Goal: Task Accomplishment & Management: Complete application form

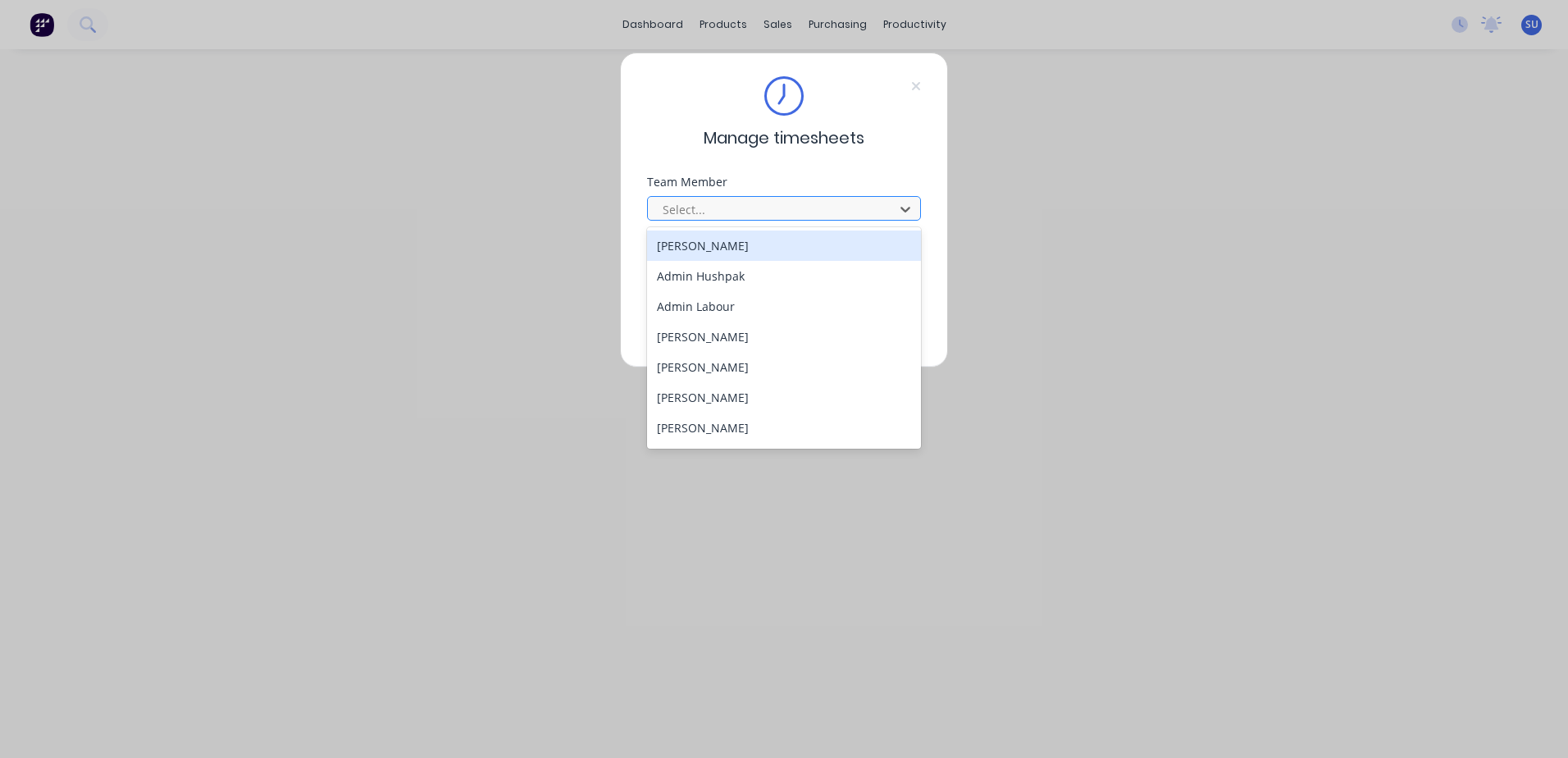
click at [717, 206] on div at bounding box center [774, 210] width 225 height 21
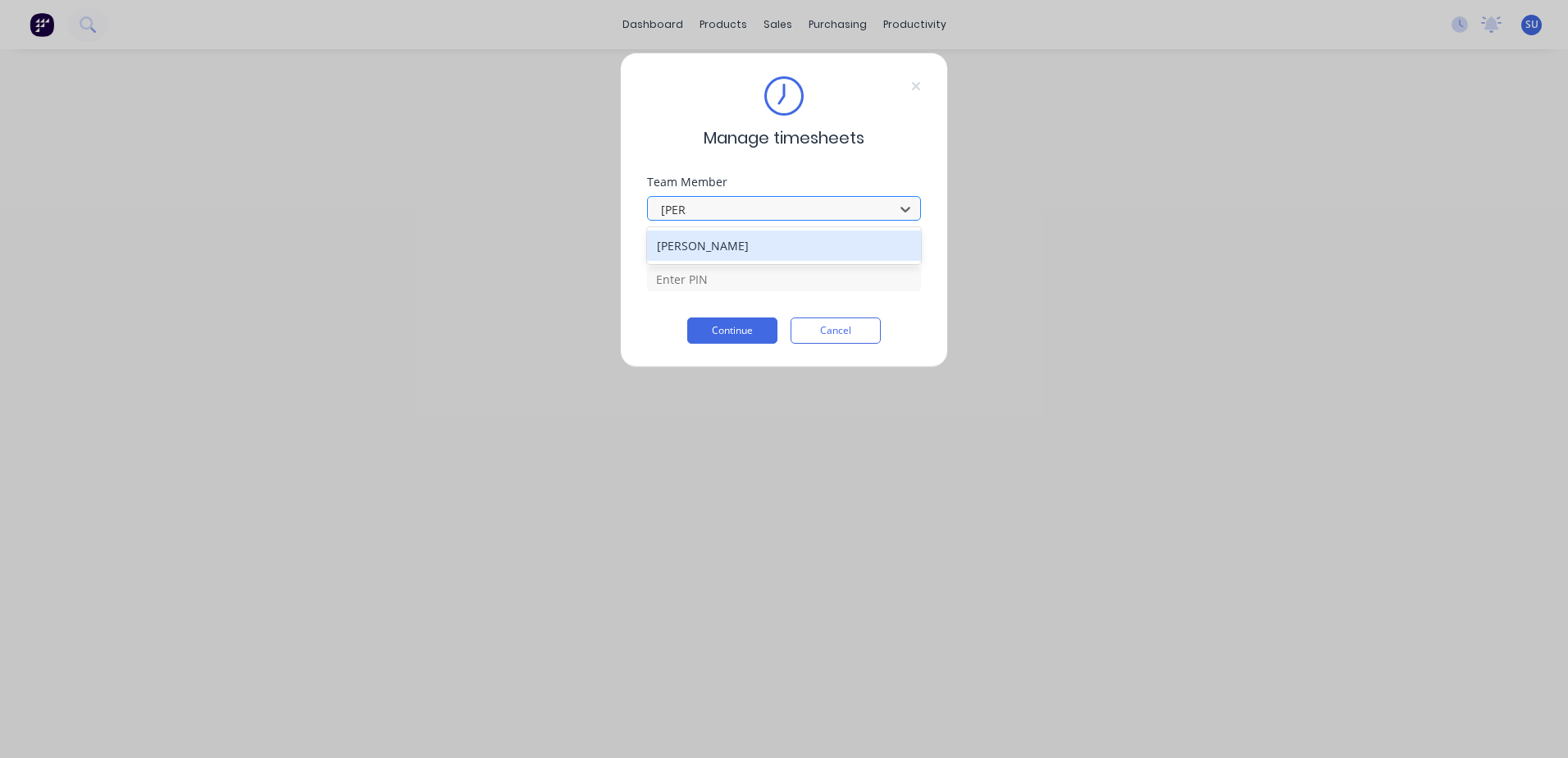
type input "[PERSON_NAME]"
click at [710, 246] on div "[PERSON_NAME]" at bounding box center [784, 246] width 274 height 31
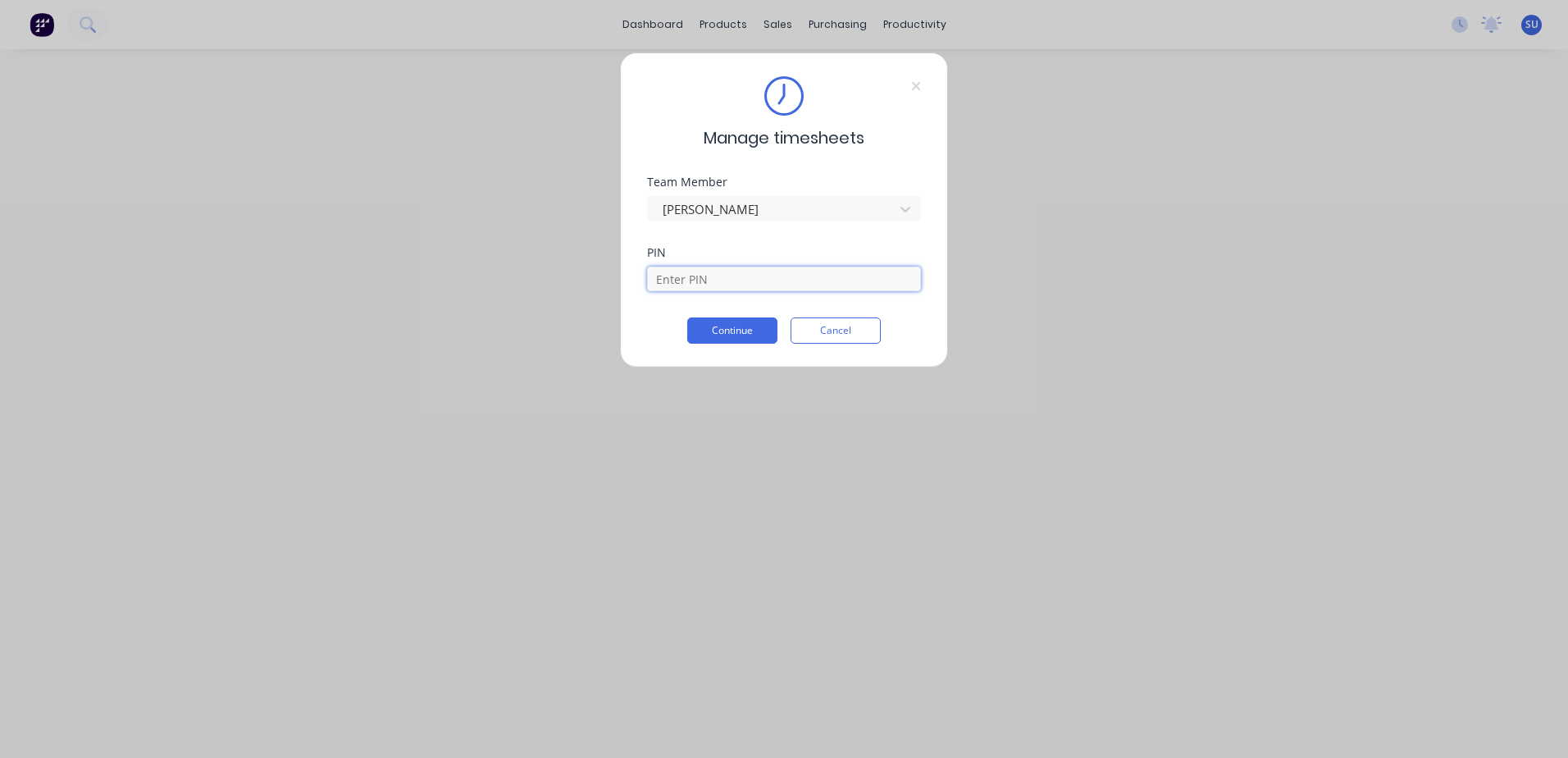
click at [691, 289] on input at bounding box center [784, 279] width 274 height 25
type input "2152"
click at [730, 324] on button "Continue" at bounding box center [732, 331] width 91 height 27
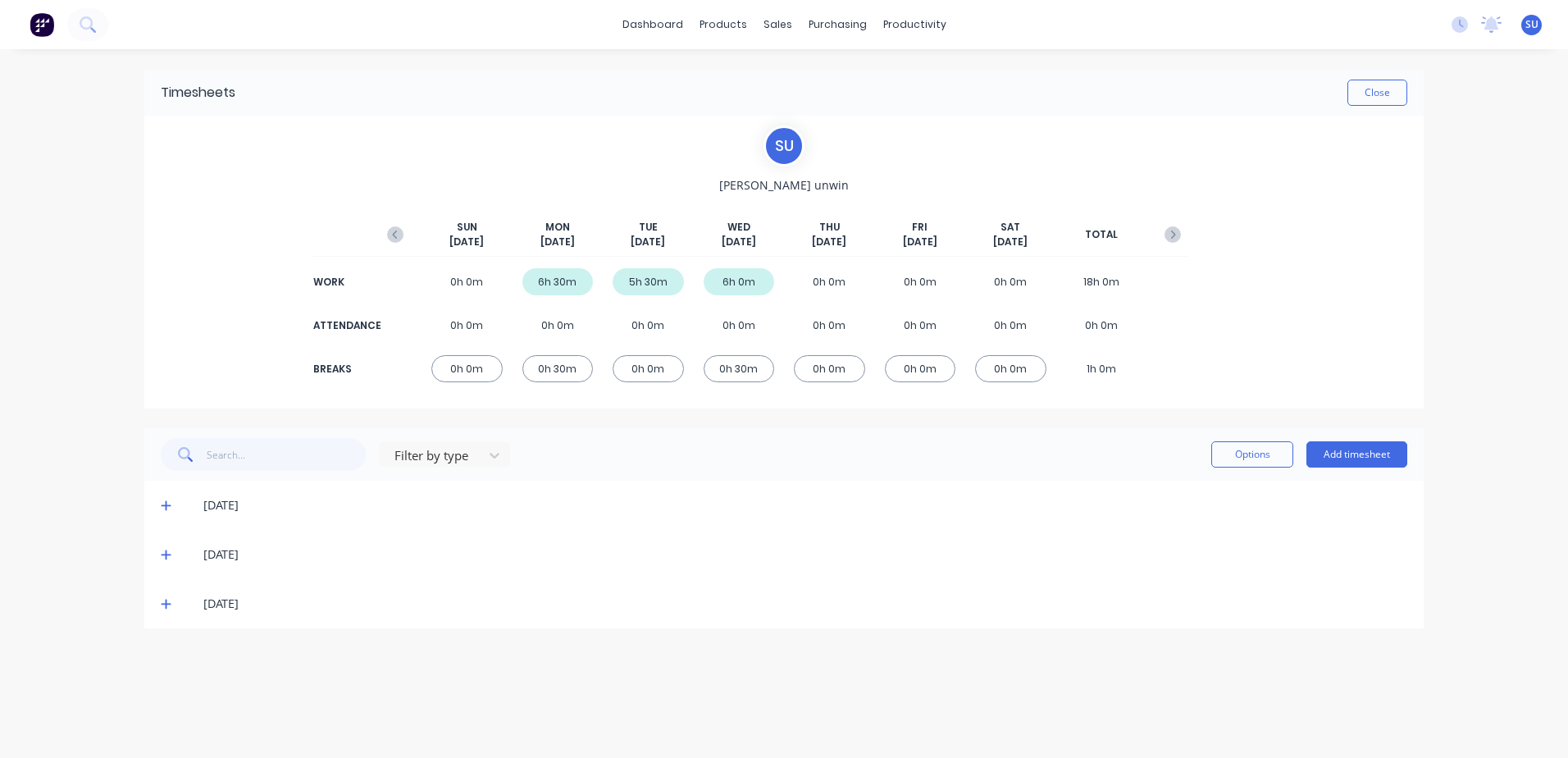
click at [206, 604] on div "[DATE]" at bounding box center [805, 604] width 1205 height 18
click at [168, 604] on icon at bounding box center [166, 604] width 10 height 10
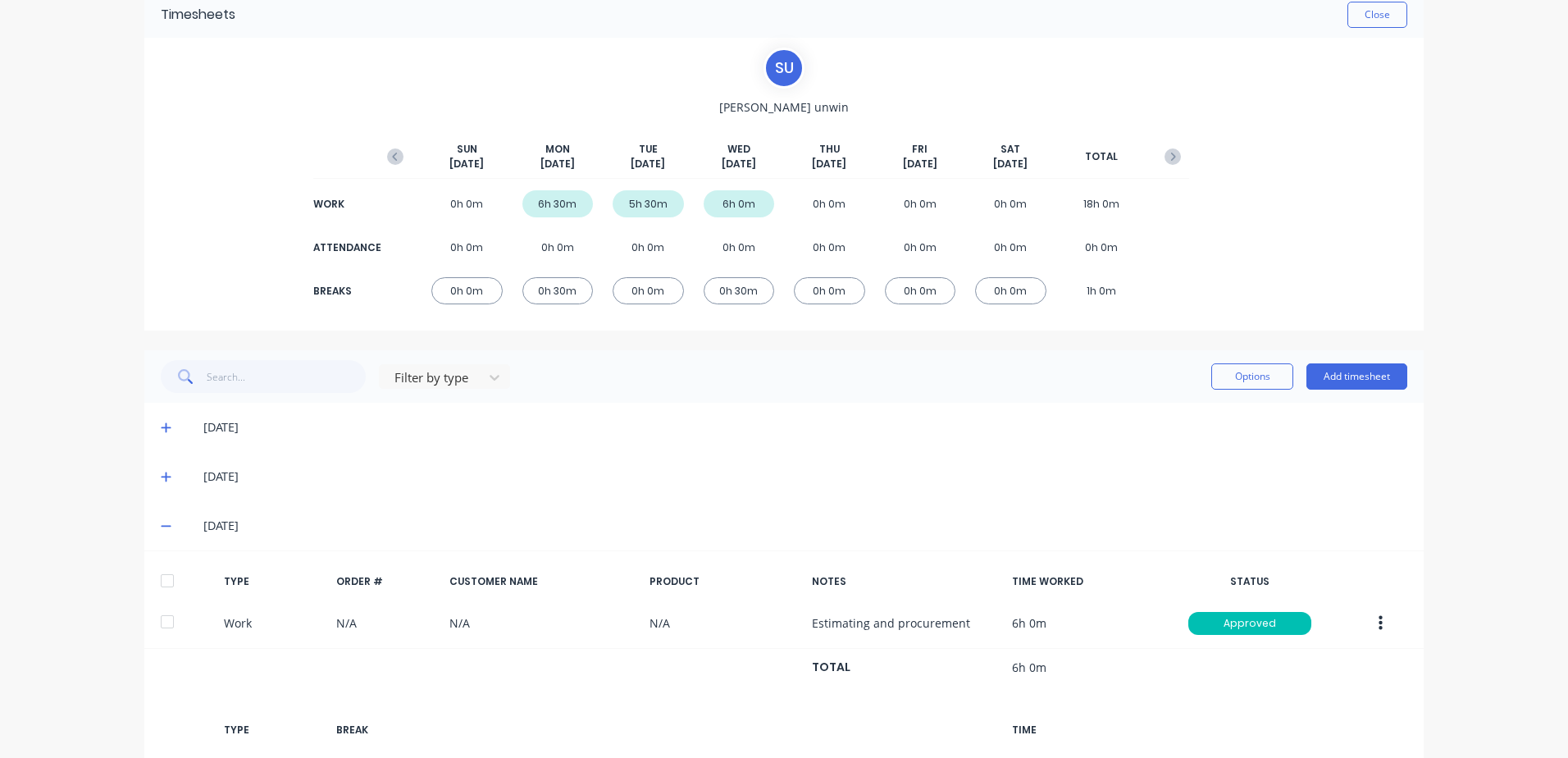
scroll to position [190, 0]
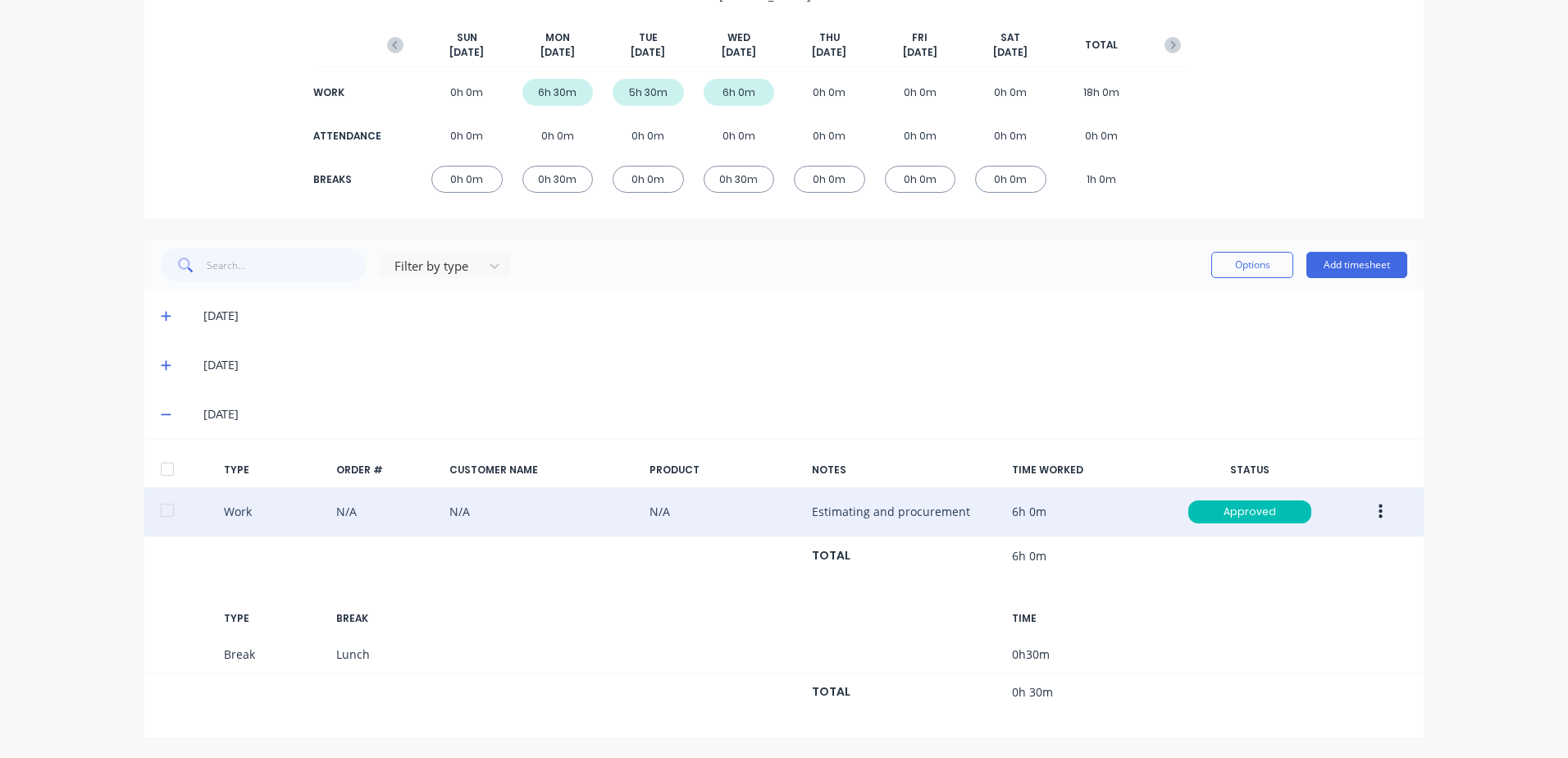
click at [1379, 504] on icon "button" at bounding box center [1381, 511] width 4 height 18
click at [1318, 513] on div "Duplicate" at bounding box center [1322, 515] width 126 height 24
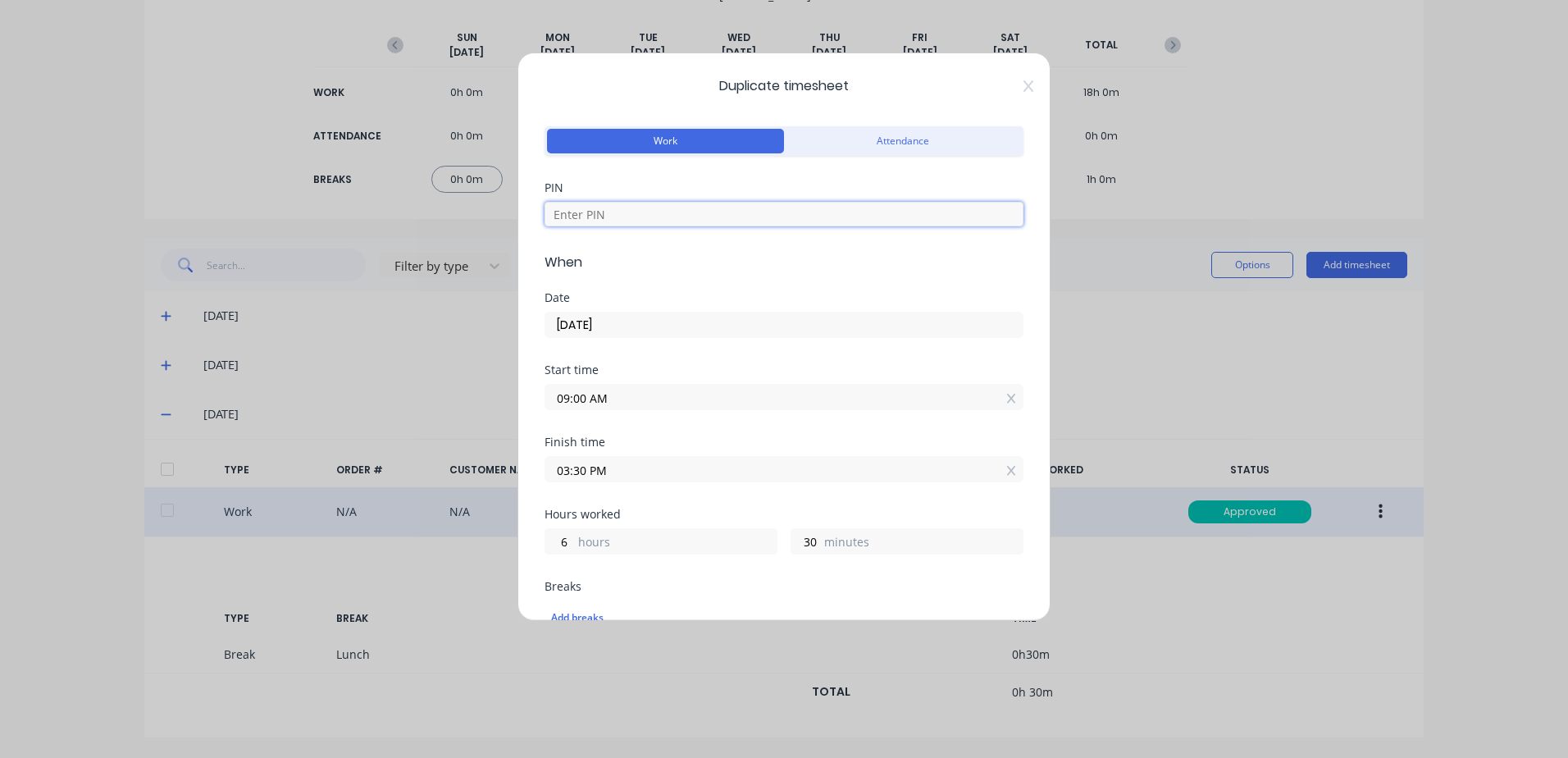
click at [679, 216] on input at bounding box center [784, 215] width 479 height 25
type input "2152"
click at [579, 324] on input "[DATE]" at bounding box center [784, 325] width 478 height 25
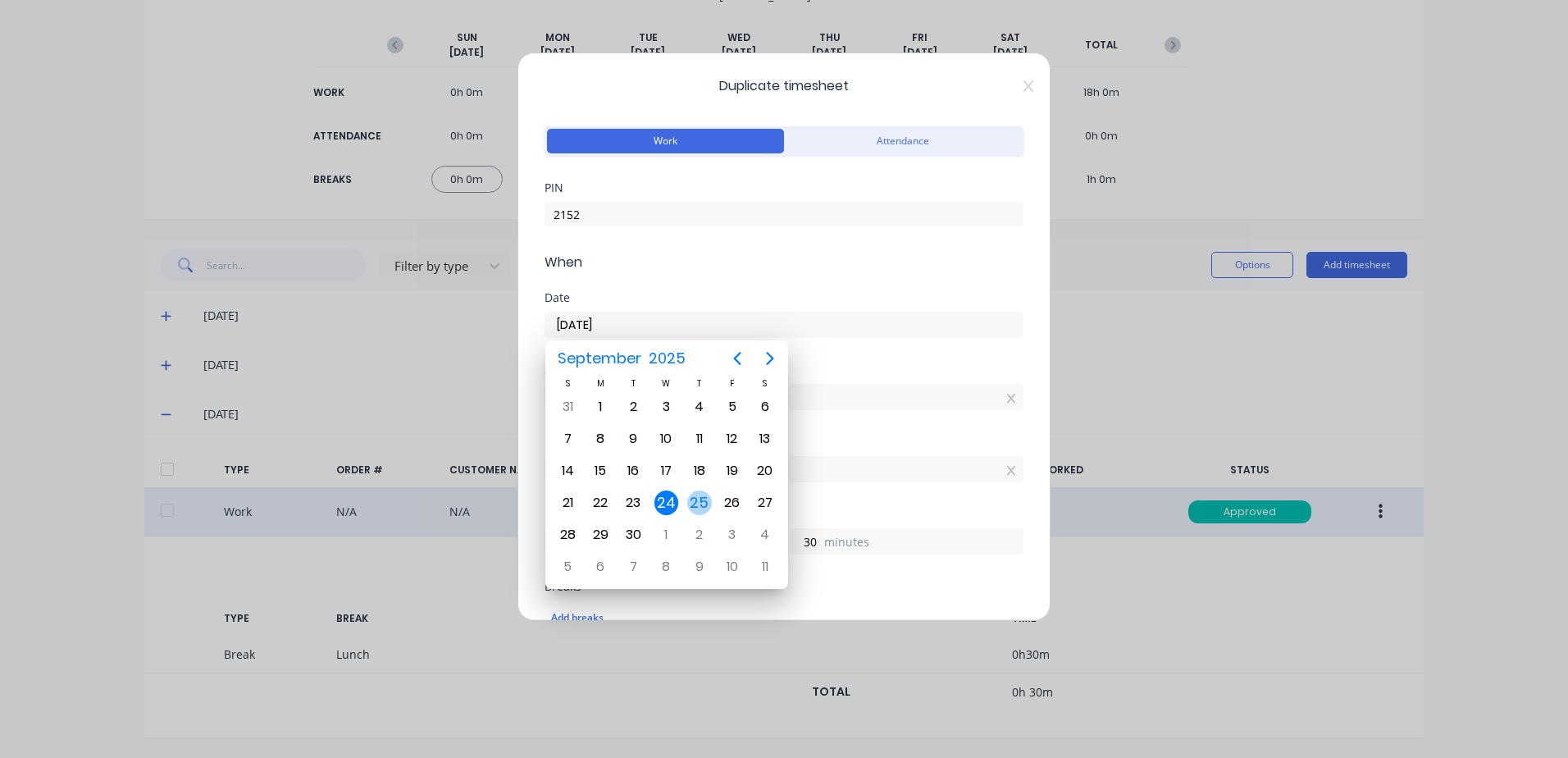
click at [701, 503] on div "25" at bounding box center [700, 502] width 25 height 25
type input "[DATE]"
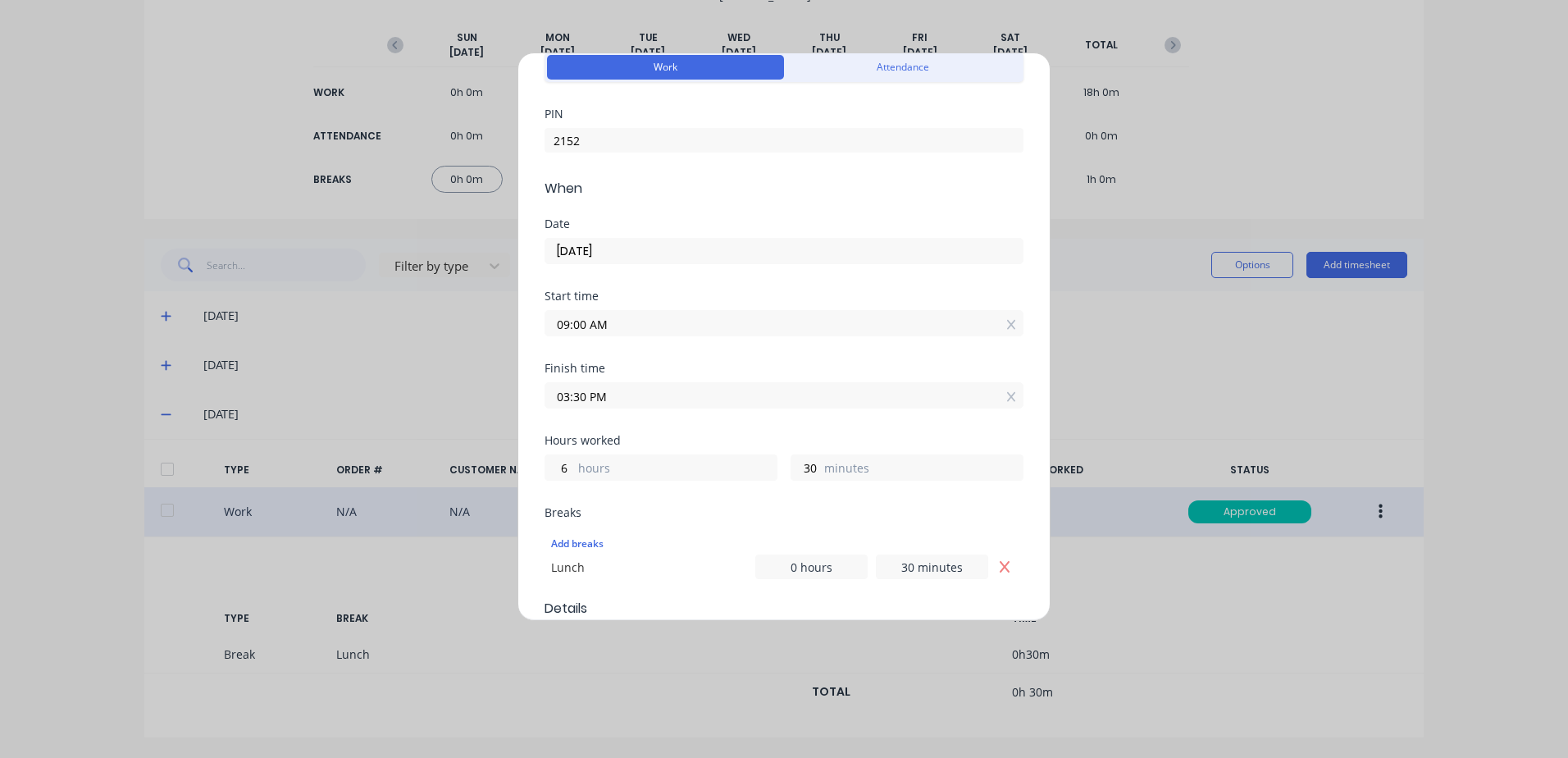
scroll to position [164, 0]
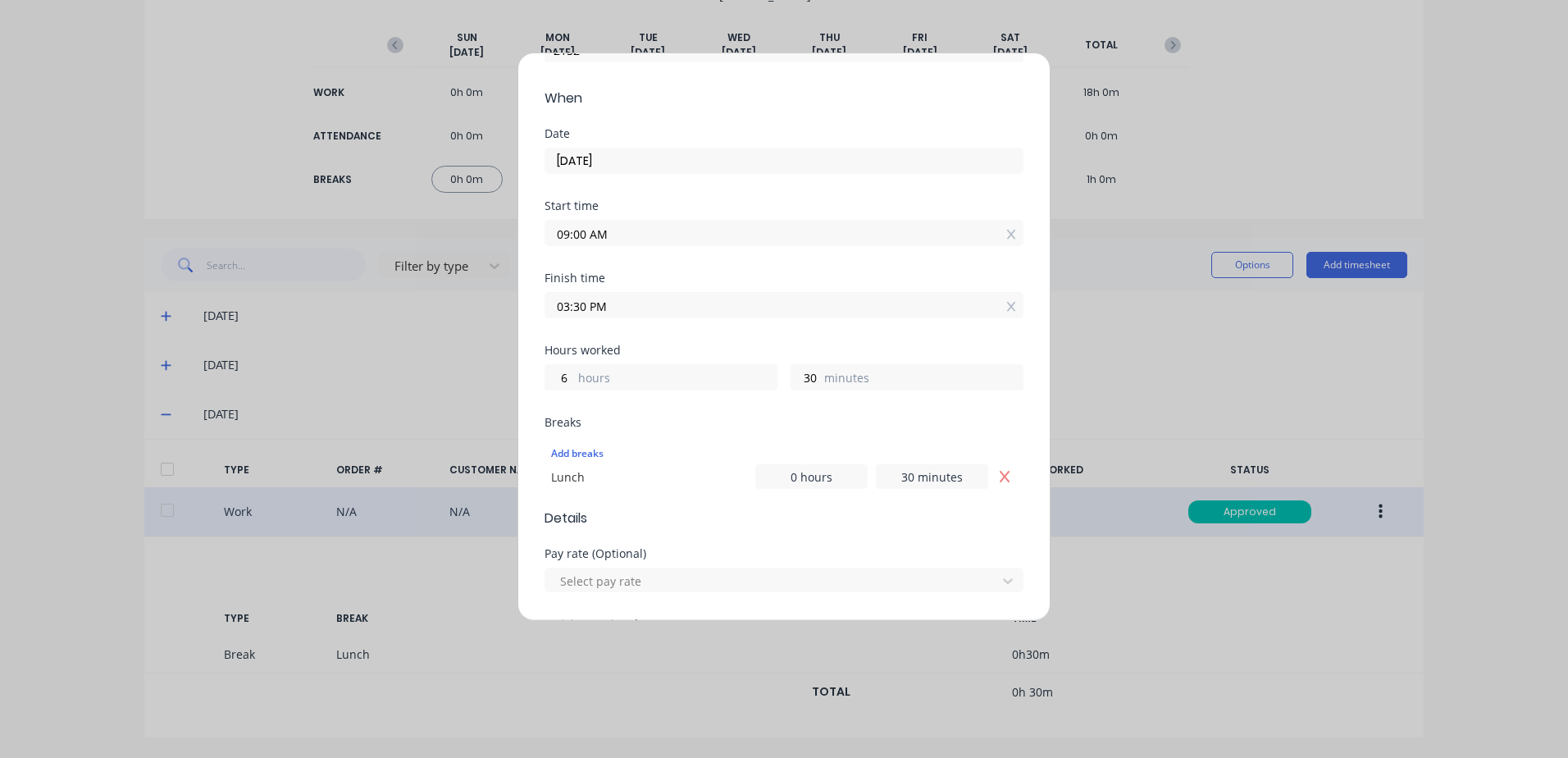
click at [642, 307] on input "03:30 PM" at bounding box center [784, 305] width 478 height 25
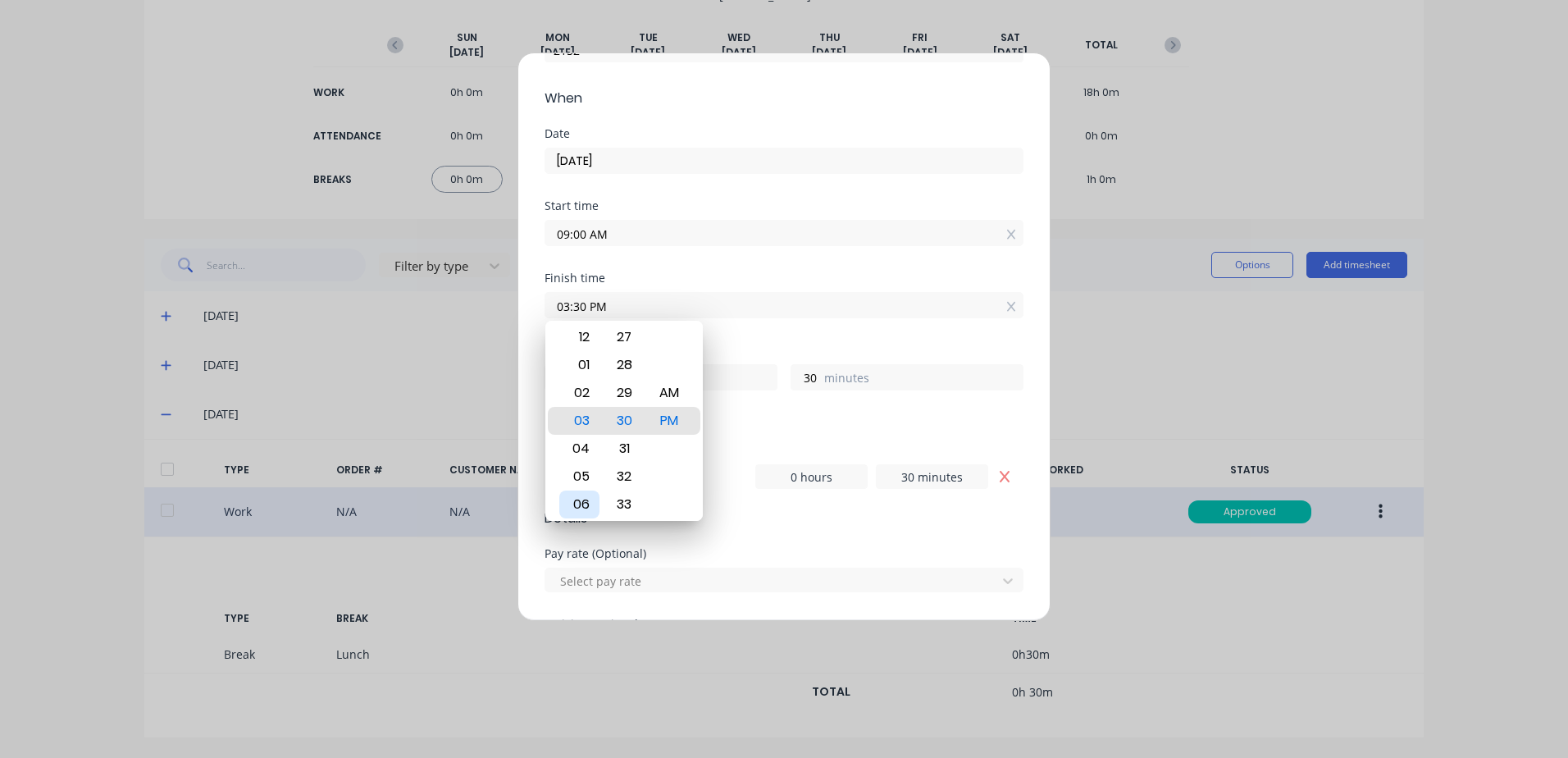
click at [588, 498] on div "06" at bounding box center [580, 503] width 40 height 28
type input "06:30 PM"
type input "9"
type input "06:26 PM"
type input "26"
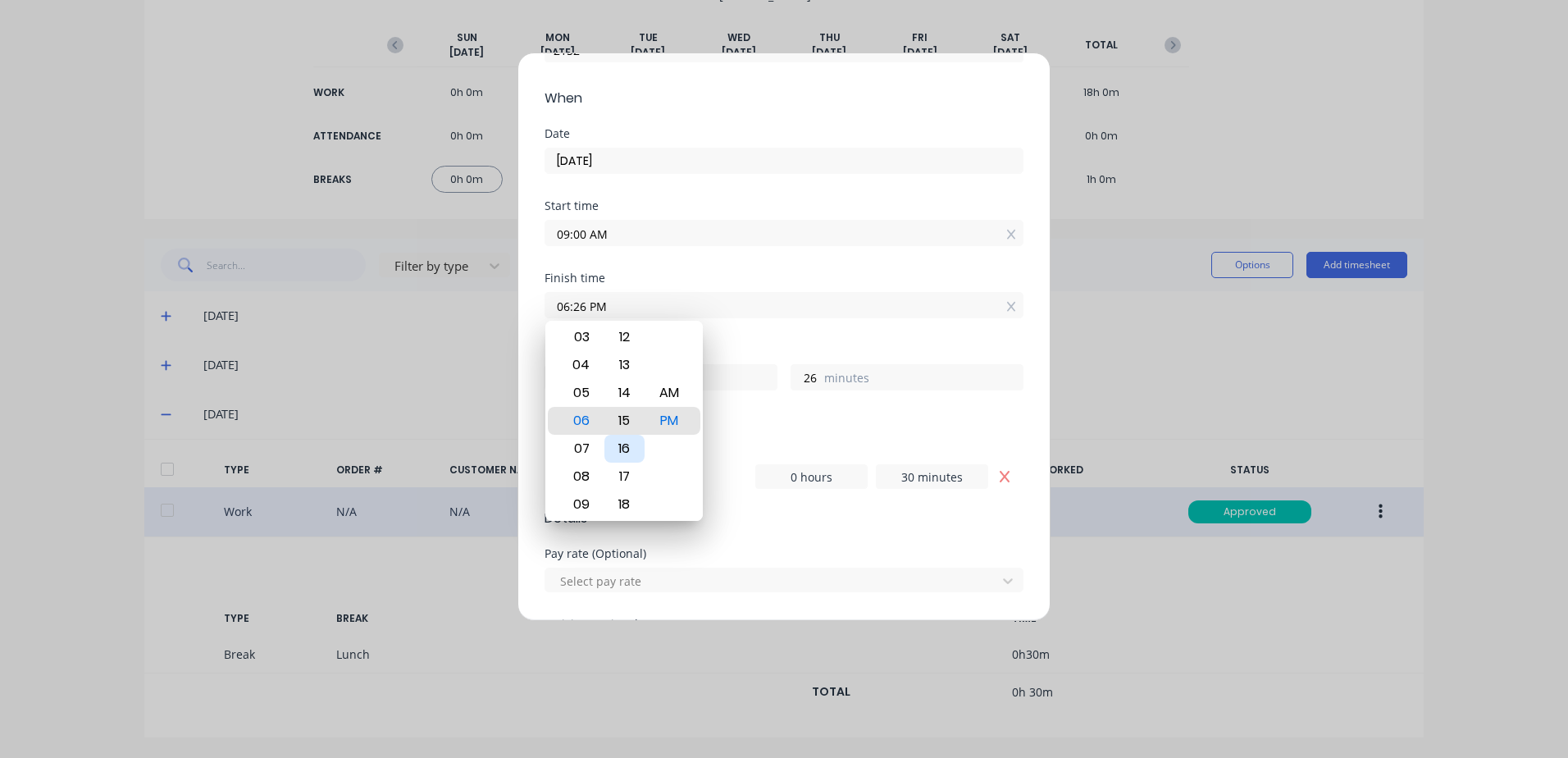
type input "06:15 PM"
type input "15"
type input "06:10 PM"
type input "10"
type input "06:04 PM"
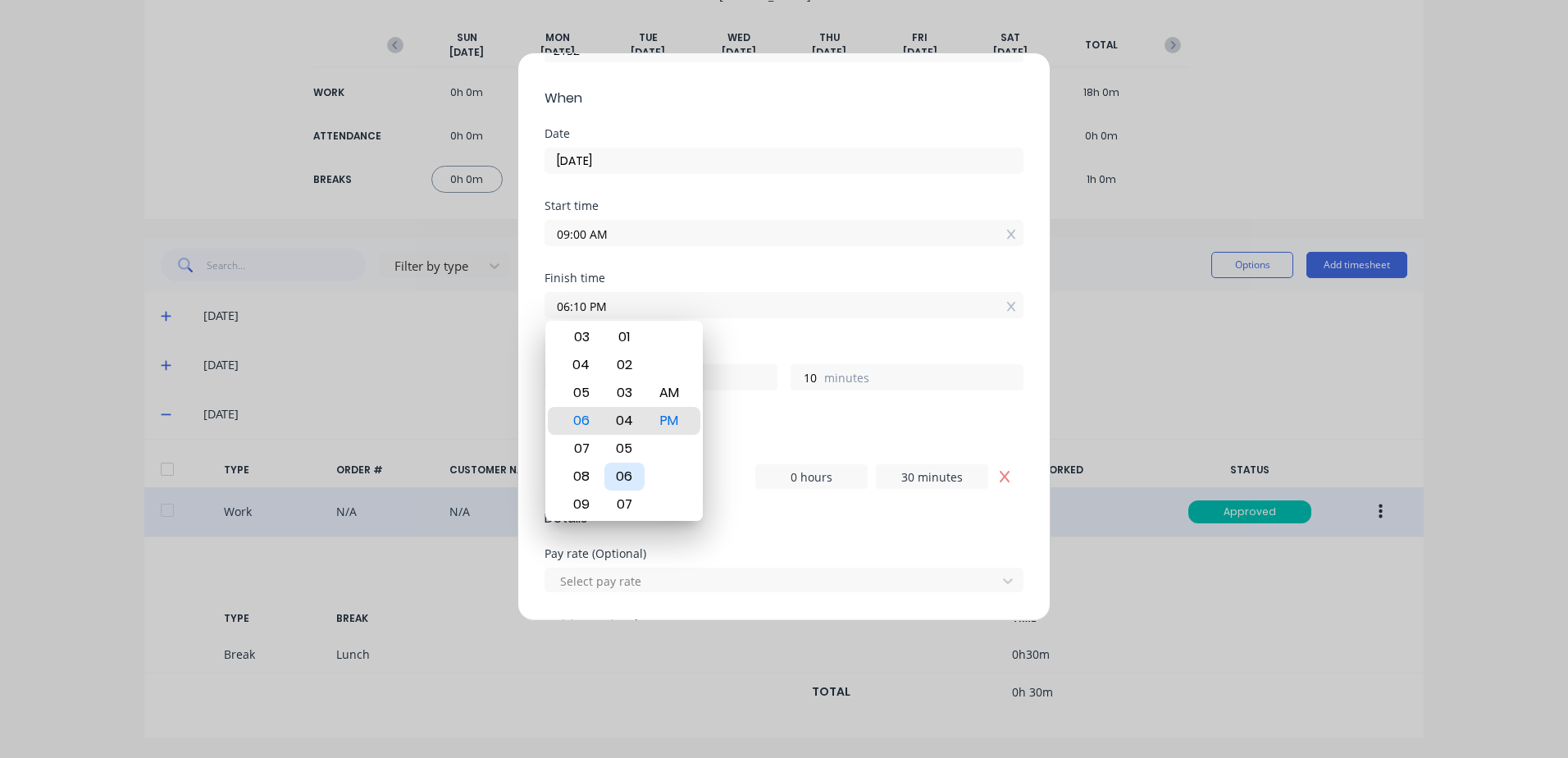
type input "4"
type input "06:00 PM"
type input "0"
click at [855, 420] on div "Breaks" at bounding box center [784, 422] width 479 height 11
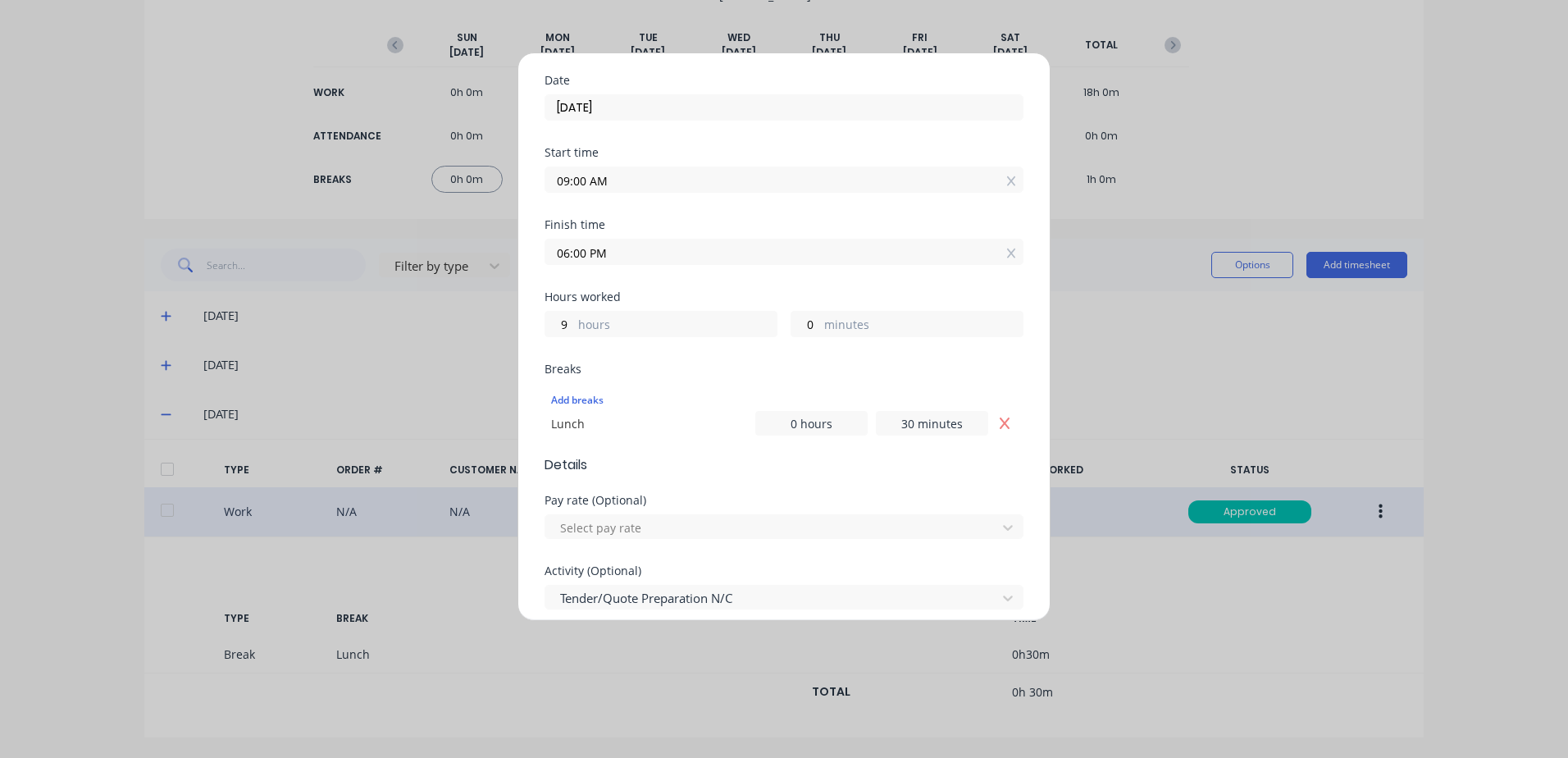
scroll to position [246, 0]
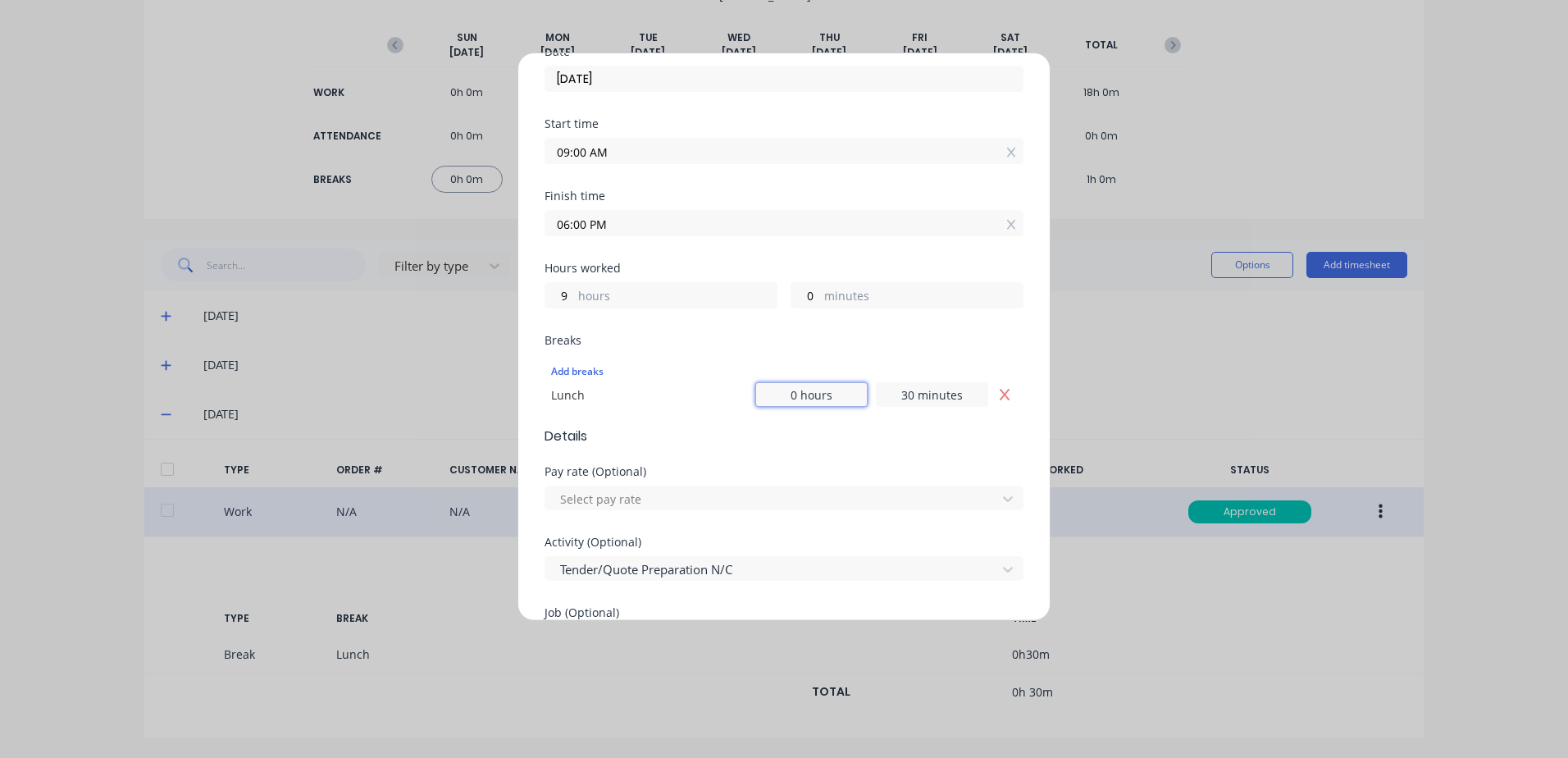
click at [789, 395] on input "0 hours" at bounding box center [812, 395] width 113 height 25
type input "1 hour"
click at [871, 354] on div "Add breaks Lunch 1 hour 30 minutes" at bounding box center [784, 381] width 479 height 63
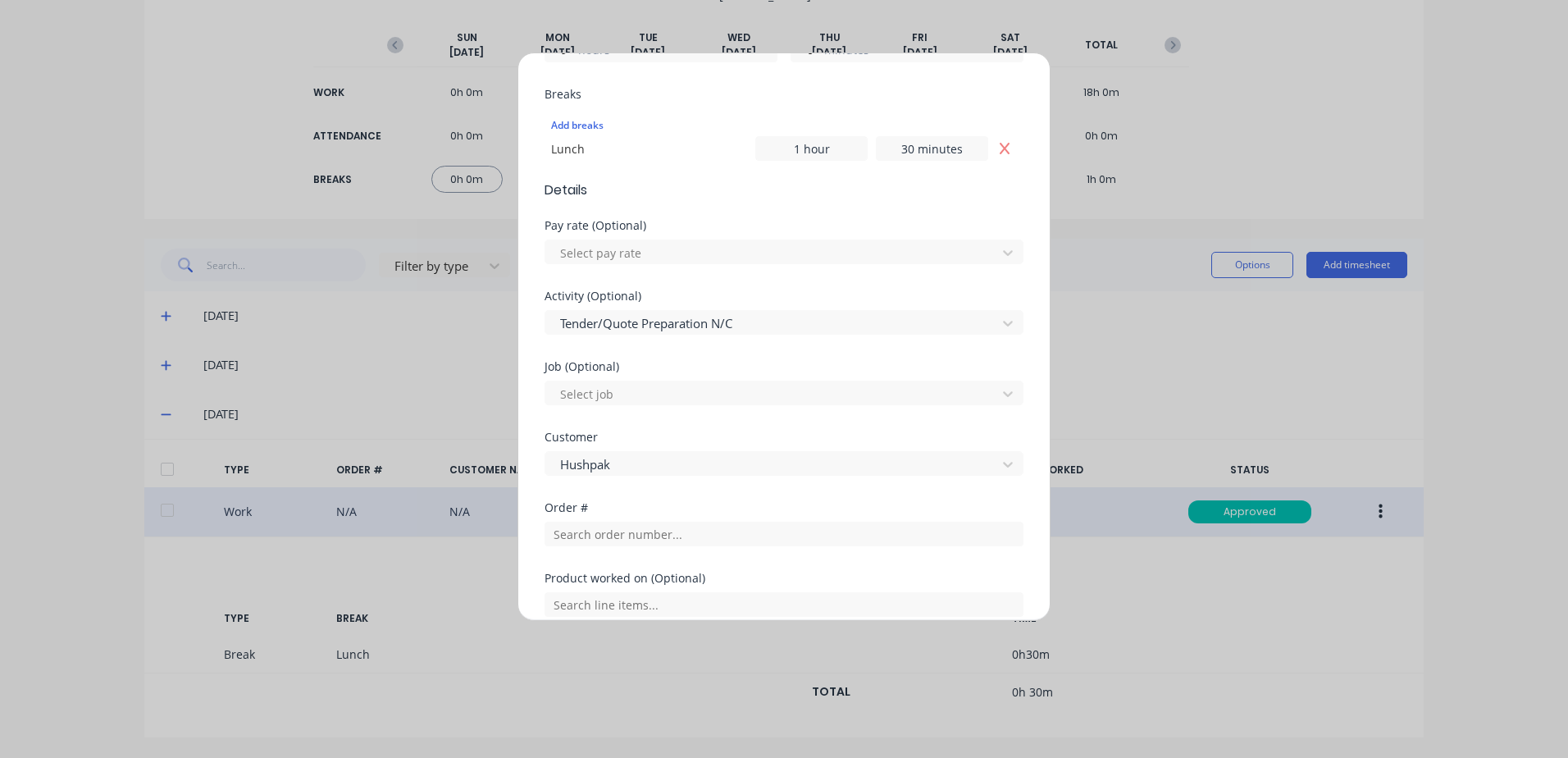
scroll to position [753, 0]
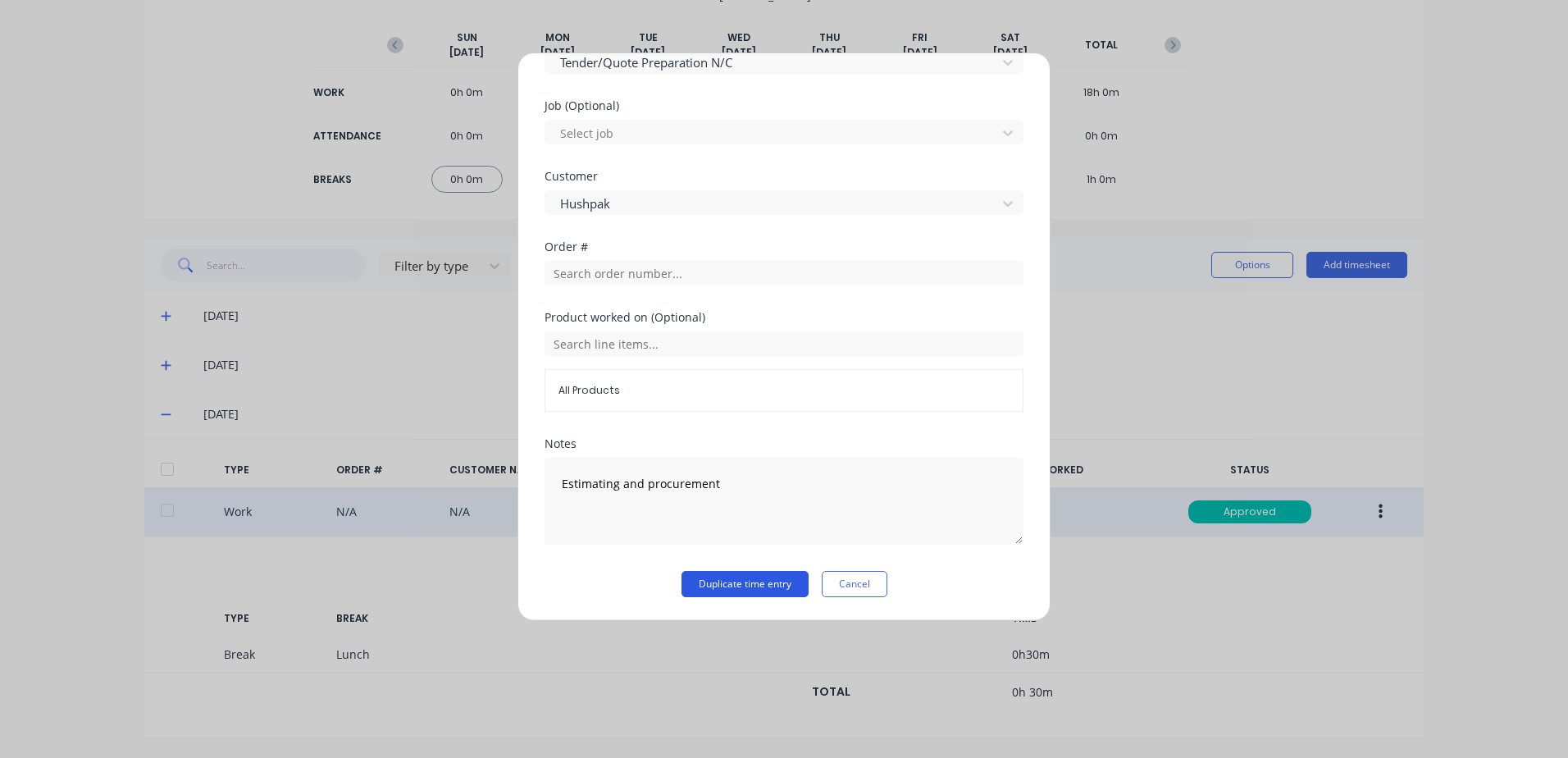
click at [751, 579] on button "Duplicate time entry" at bounding box center [745, 584] width 127 height 27
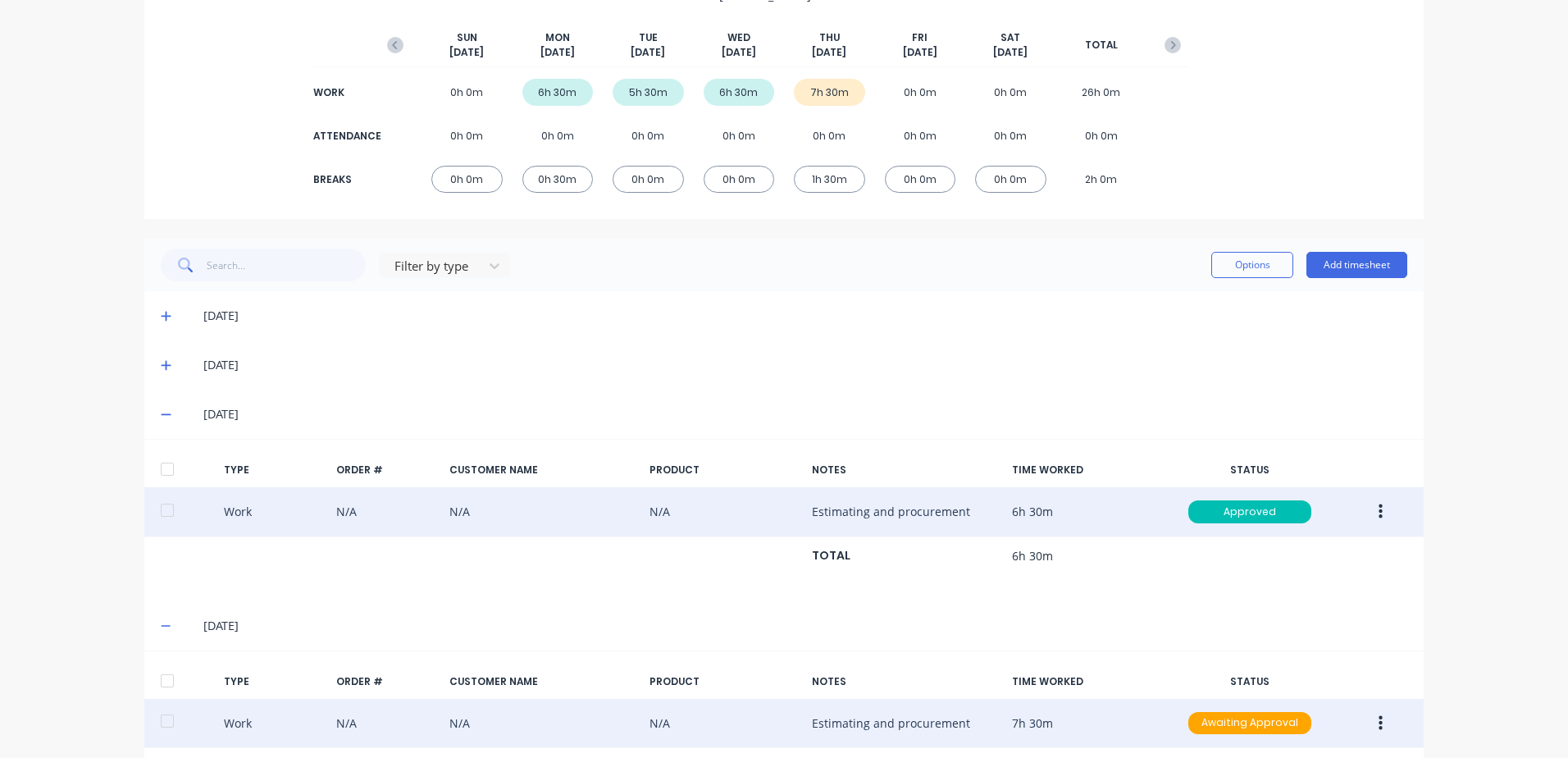
scroll to position [400, 0]
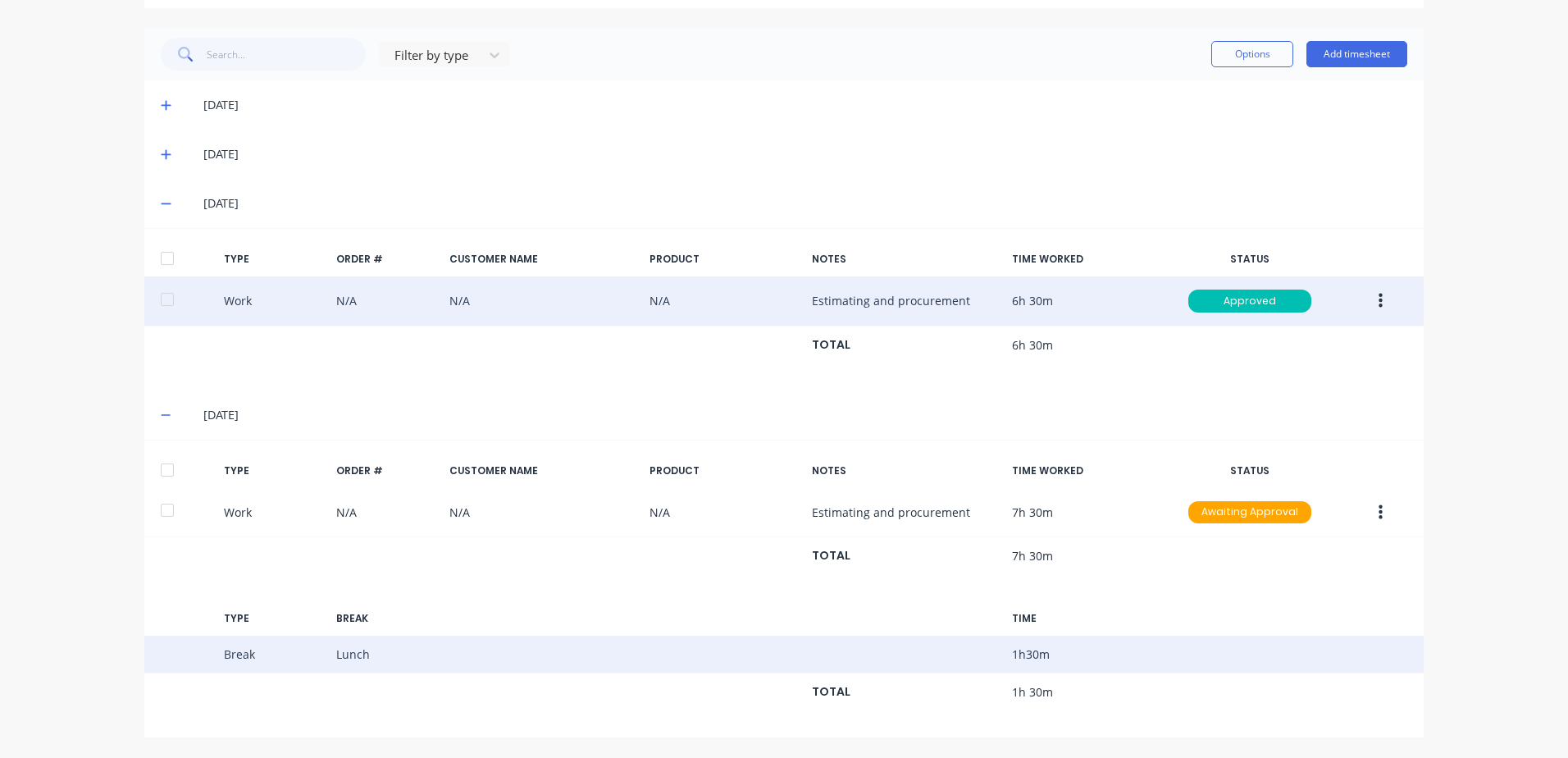
click at [468, 658] on div "Break Lunch 1 h 30 m" at bounding box center [784, 655] width 1280 height 38
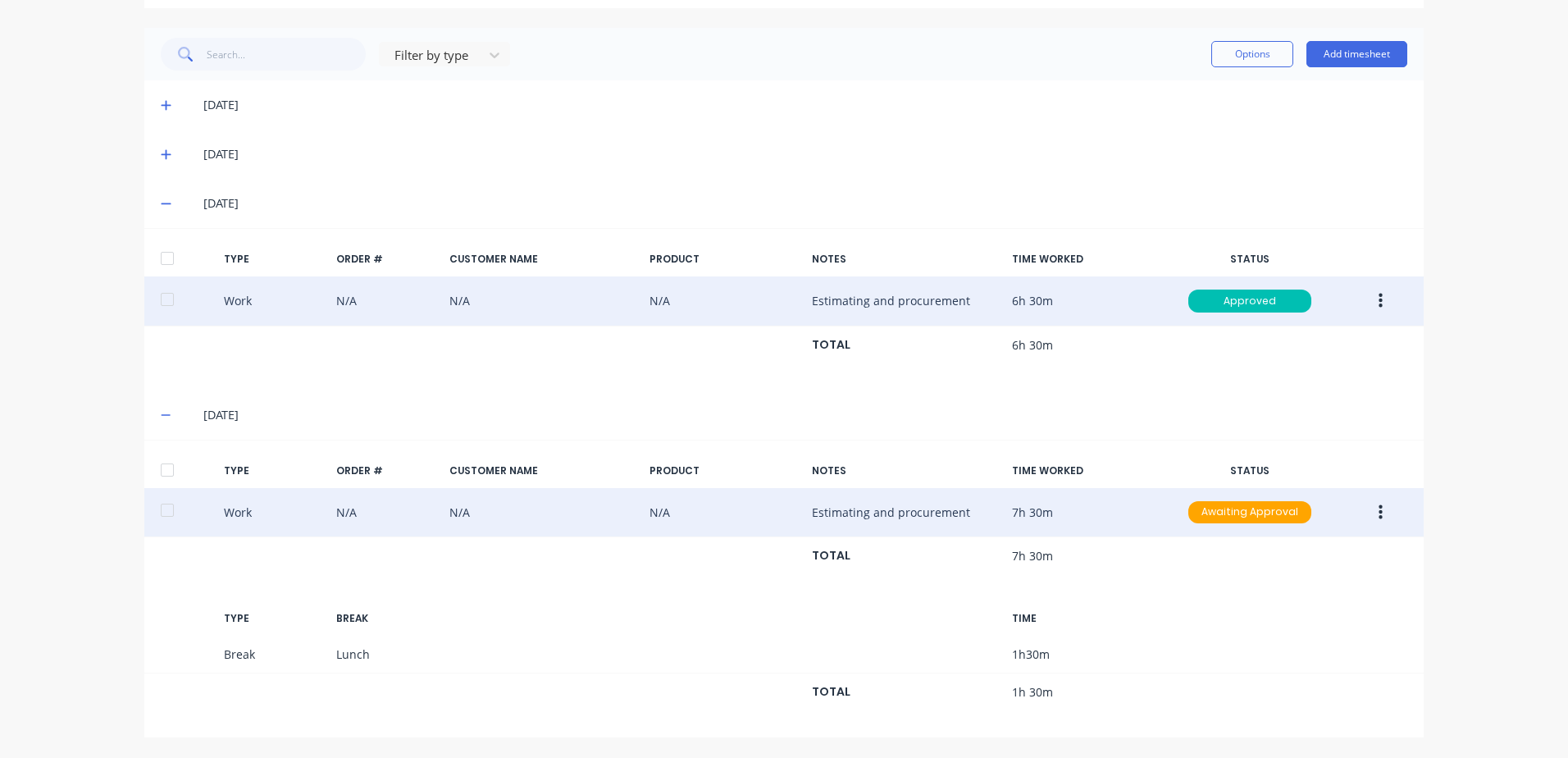
click at [1379, 513] on icon "button" at bounding box center [1381, 511] width 4 height 14
click at [1281, 480] on div "Edit" at bounding box center [1322, 483] width 126 height 24
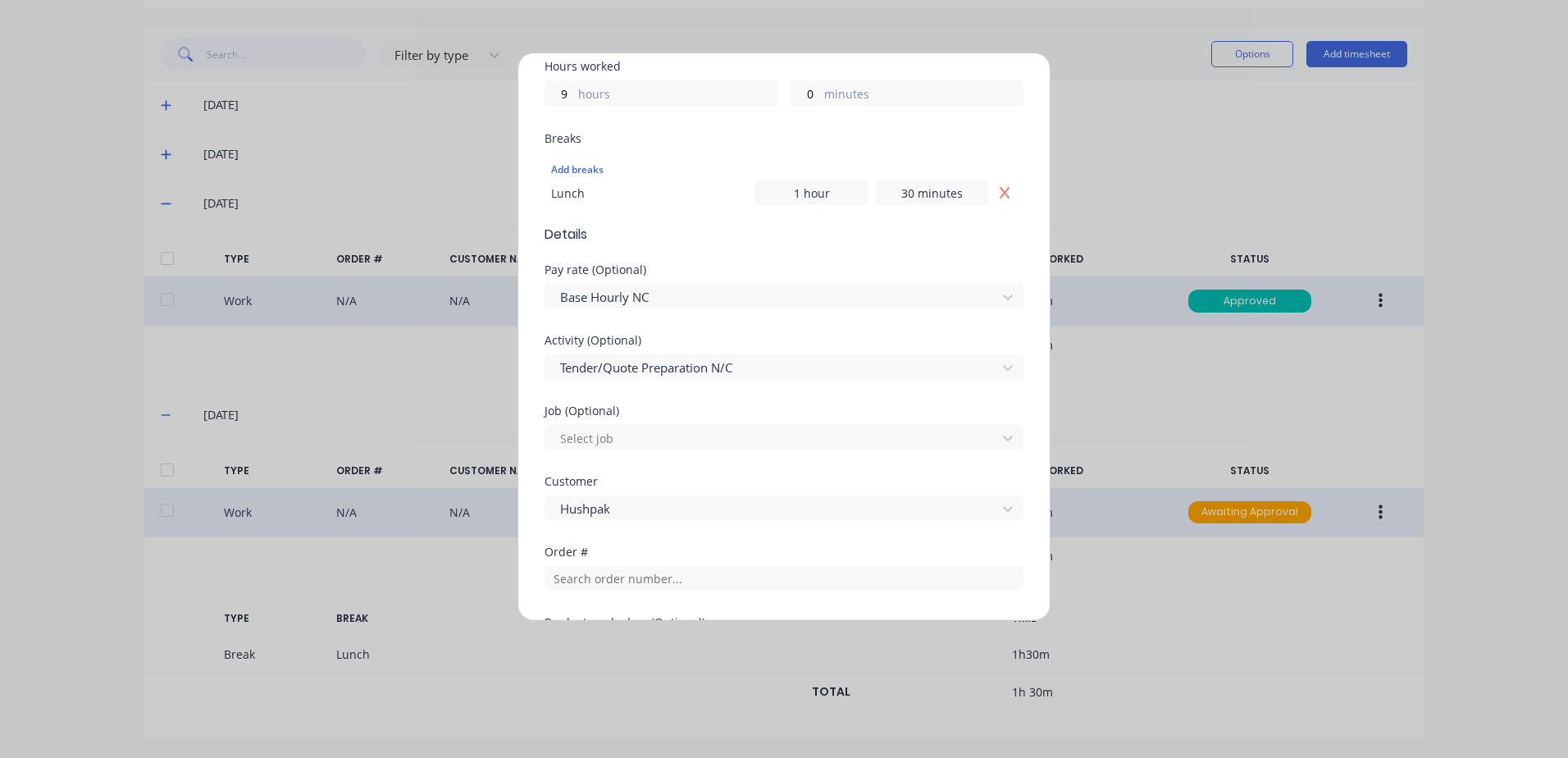
scroll to position [410, 0]
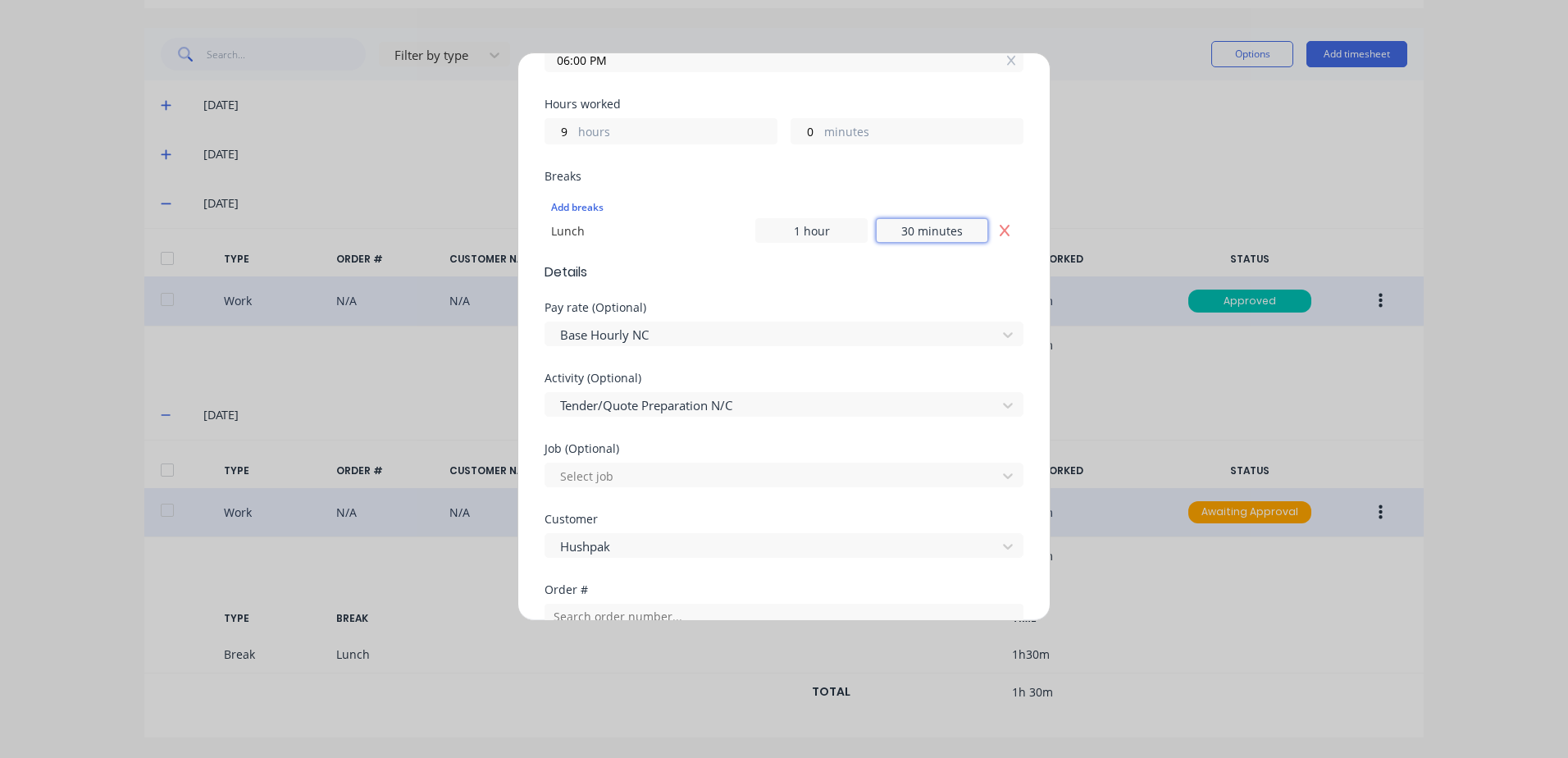
click at [954, 234] on input "30 minutes" at bounding box center [933, 231] width 113 height 25
type input "3 minutes"
type input "0 minutes"
click at [959, 273] on span "Details" at bounding box center [784, 272] width 479 height 20
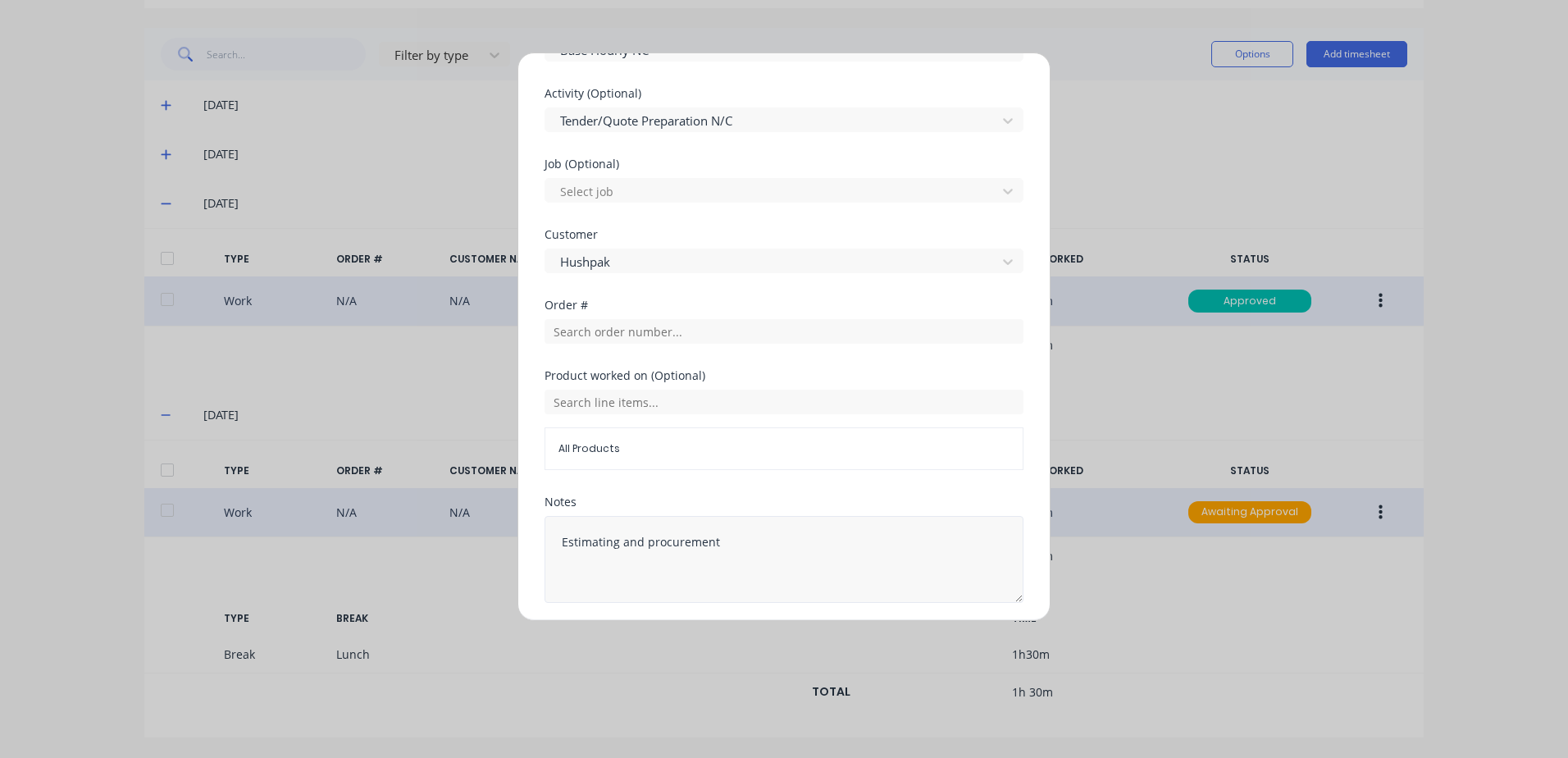
scroll to position [753, 0]
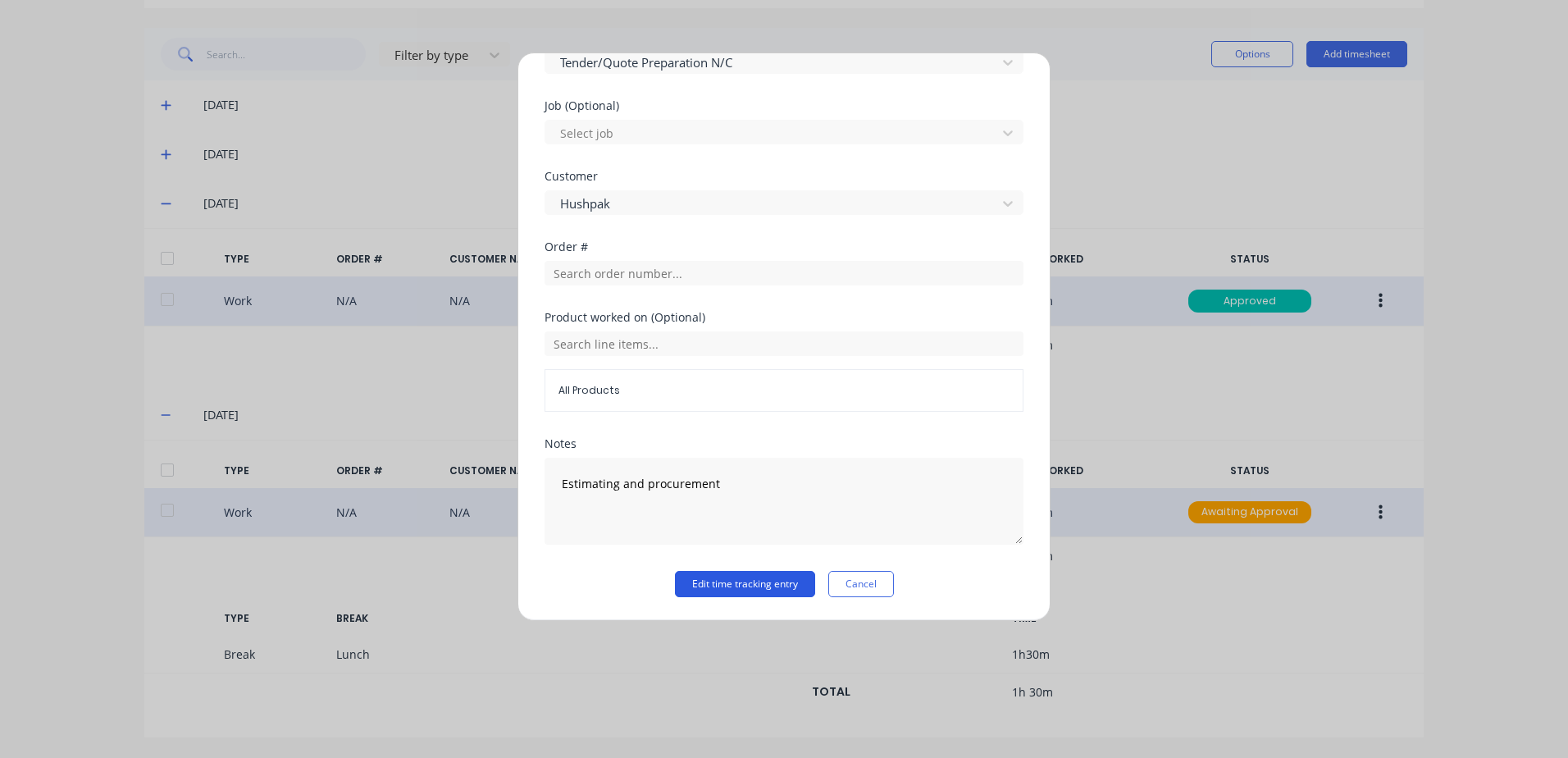
click at [768, 584] on button "Edit time tracking entry" at bounding box center [745, 584] width 140 height 27
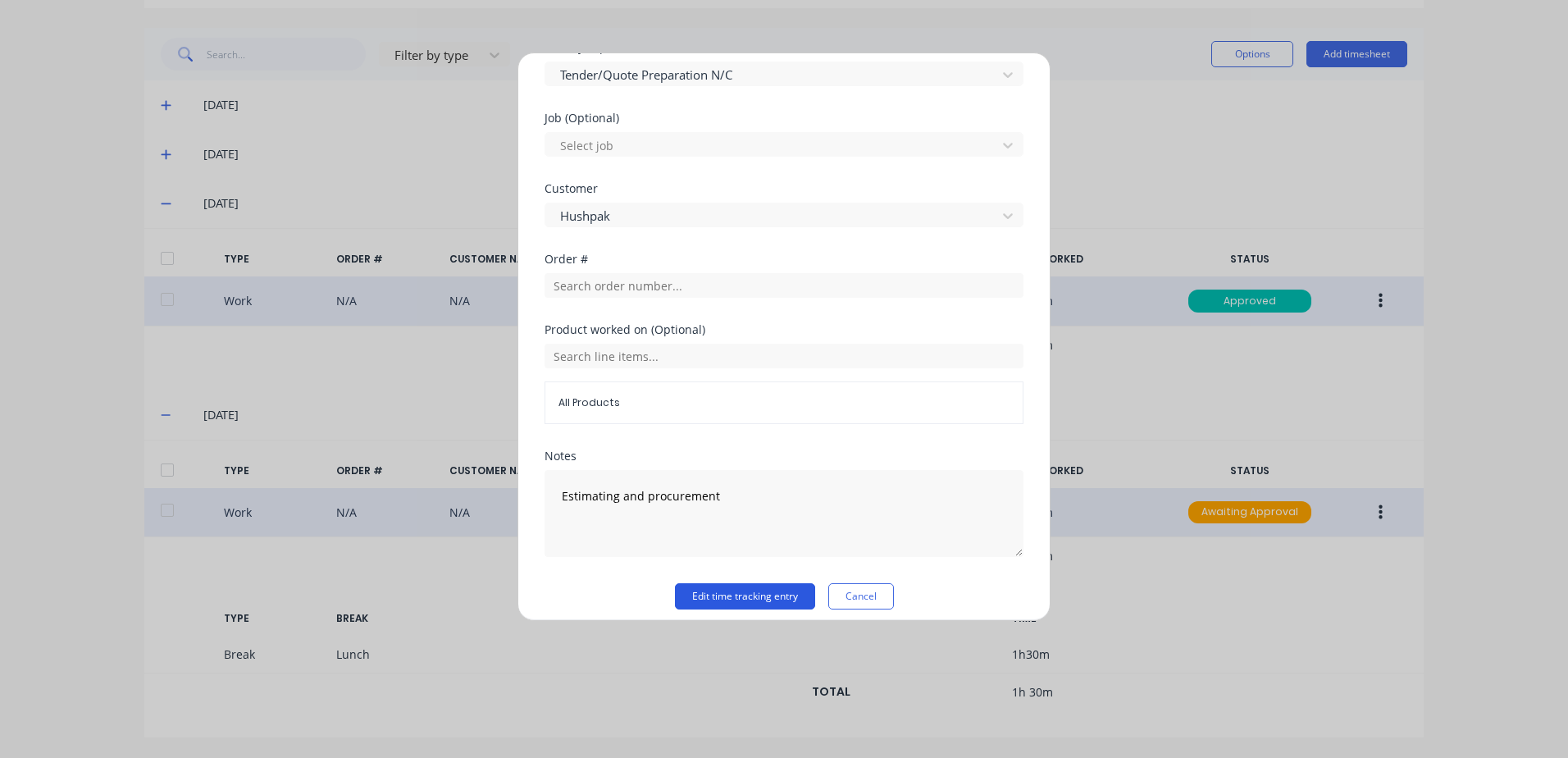
scroll to position [765, 0]
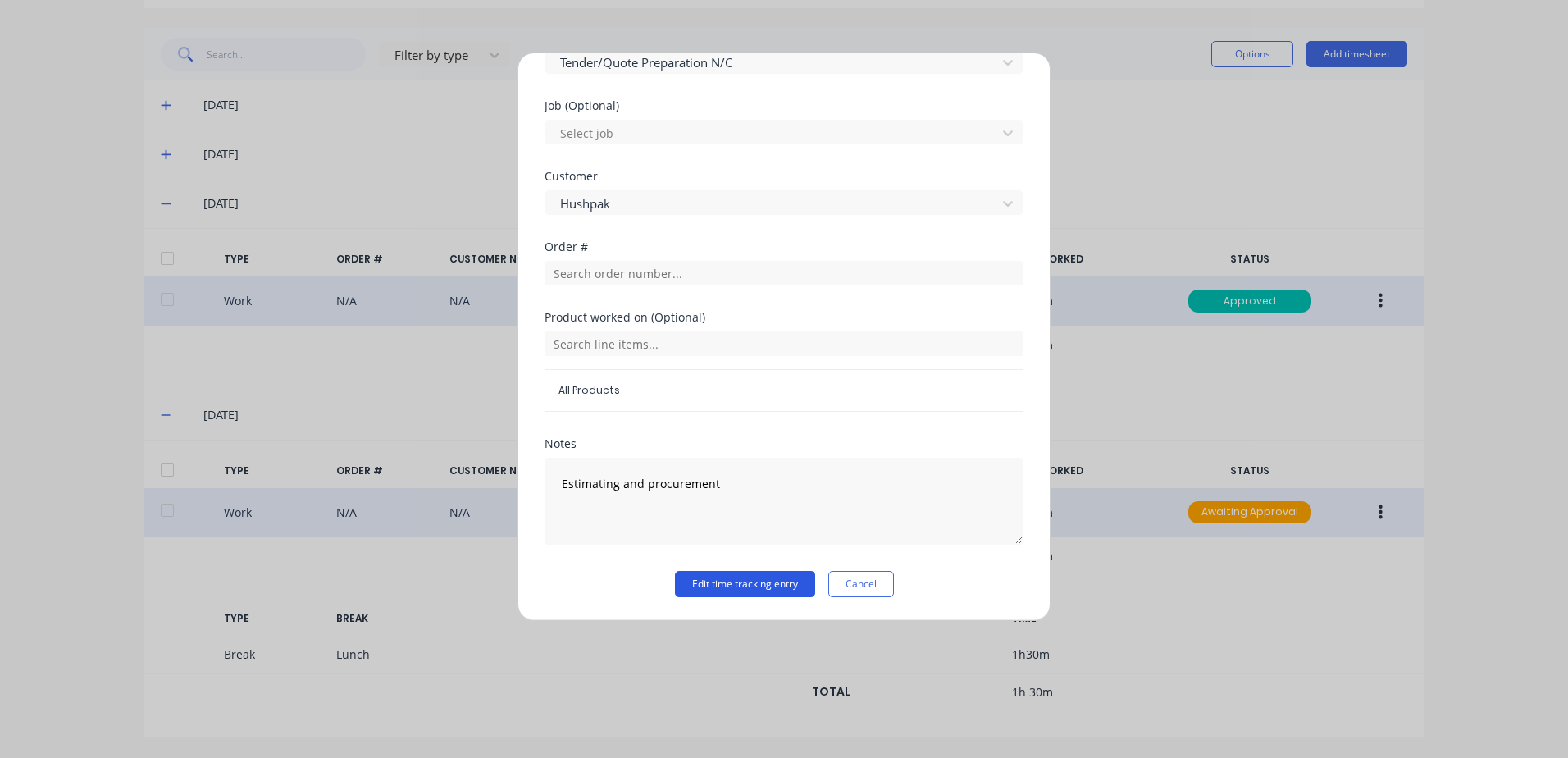
click at [743, 584] on button "Edit time tracking entry" at bounding box center [745, 584] width 140 height 27
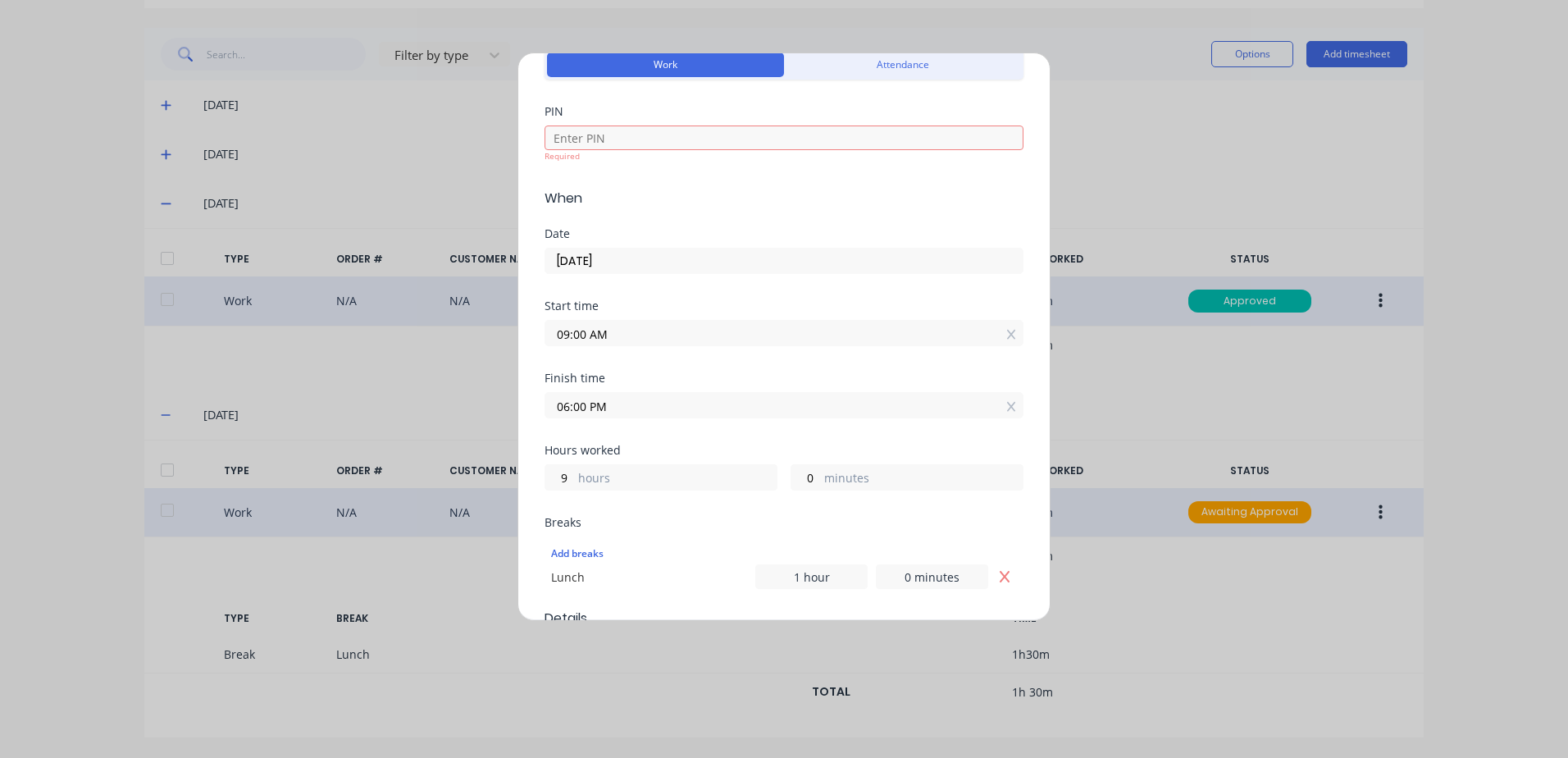
scroll to position [0, 0]
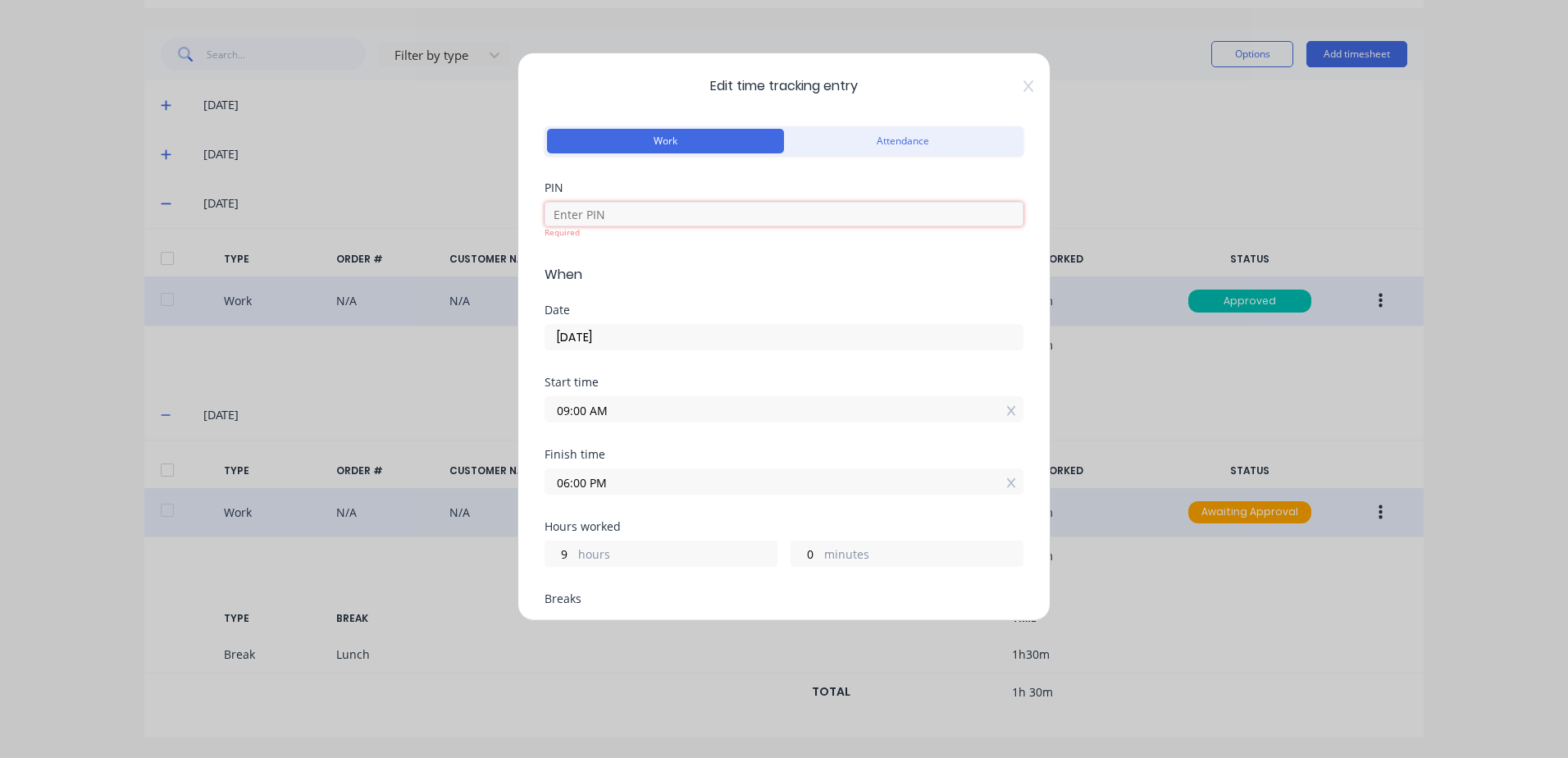
click at [630, 215] on input at bounding box center [784, 215] width 479 height 25
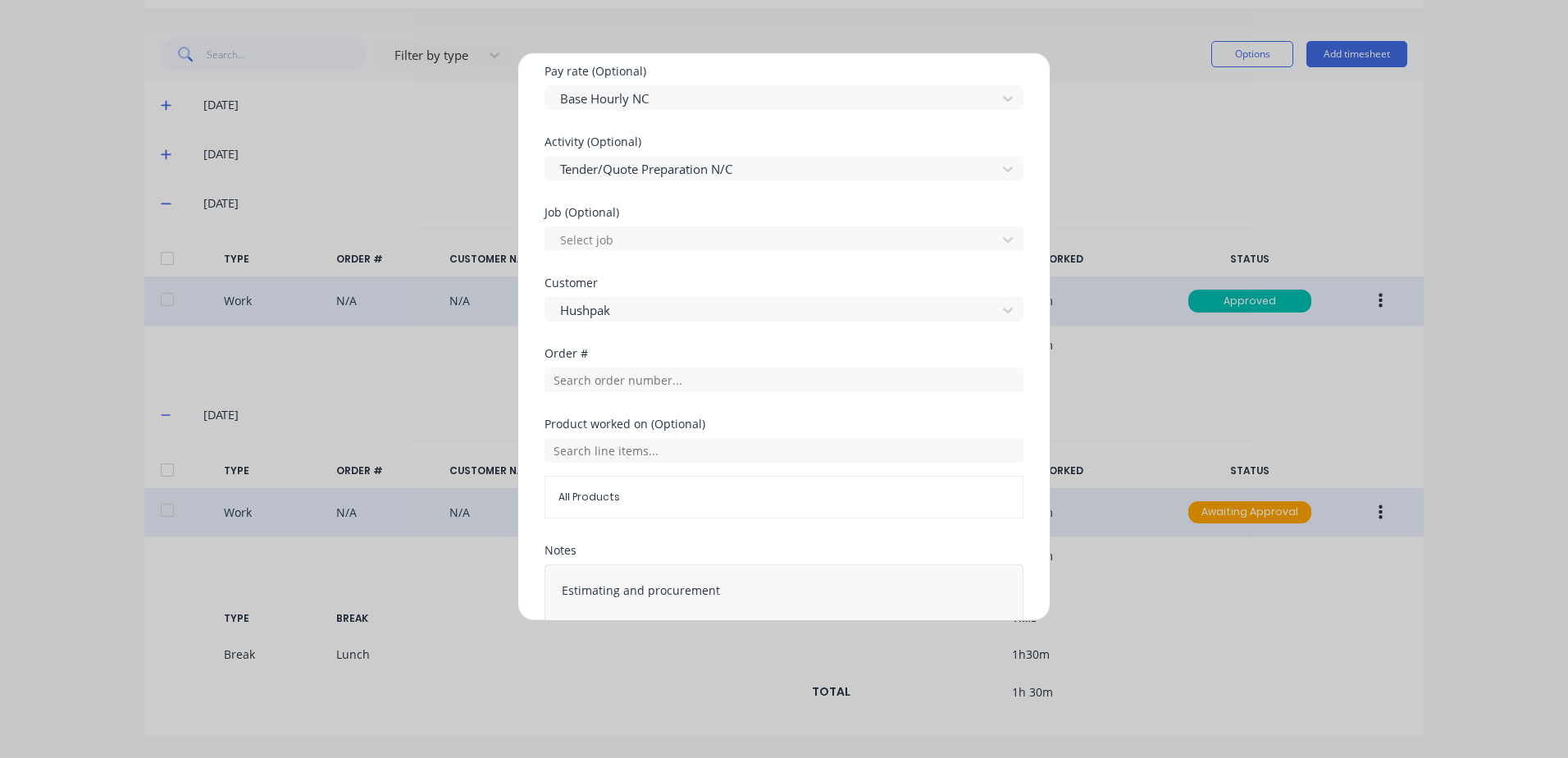
scroll to position [765, 0]
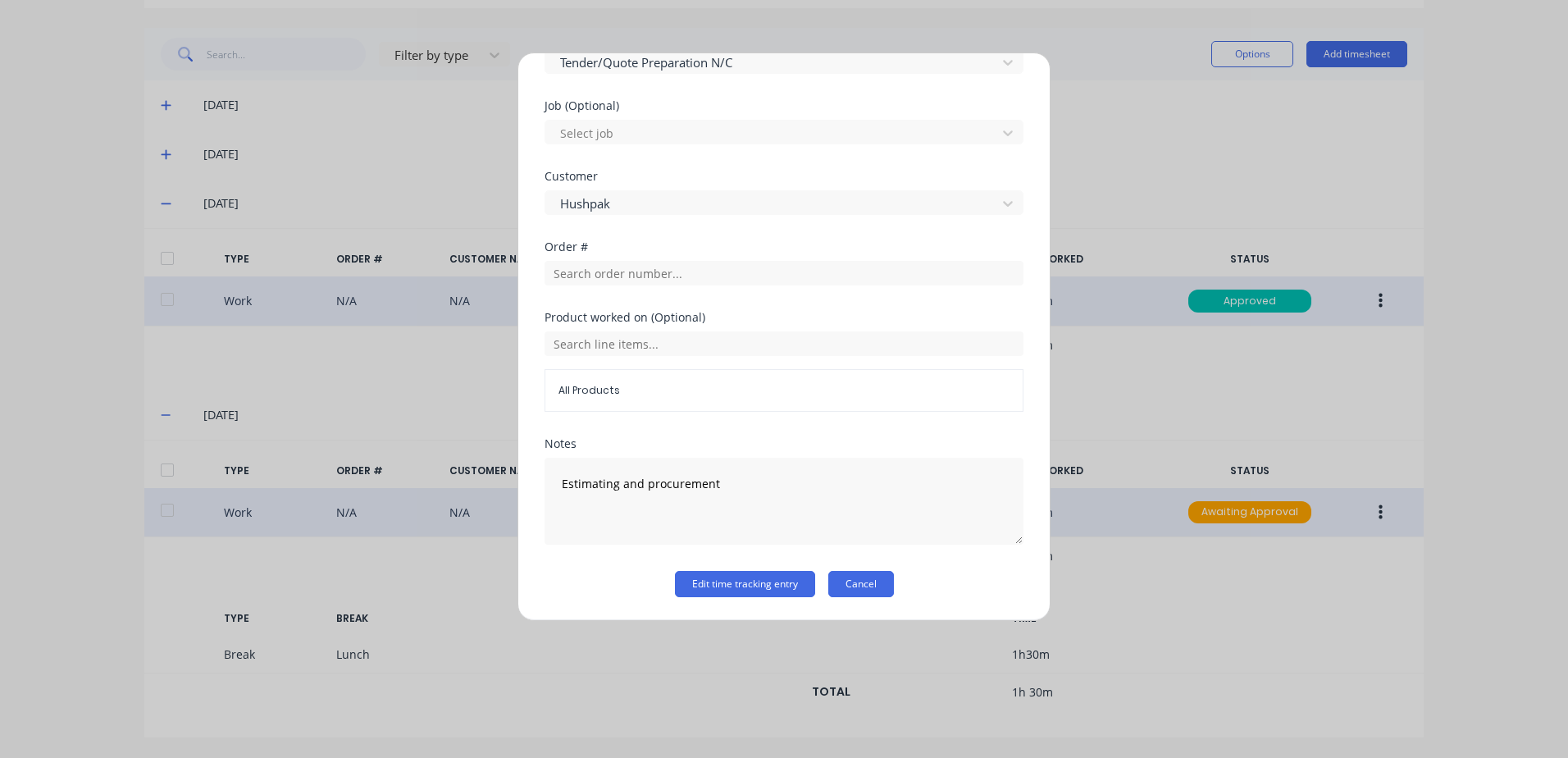
click at [847, 591] on button "Cancel" at bounding box center [861, 584] width 66 height 27
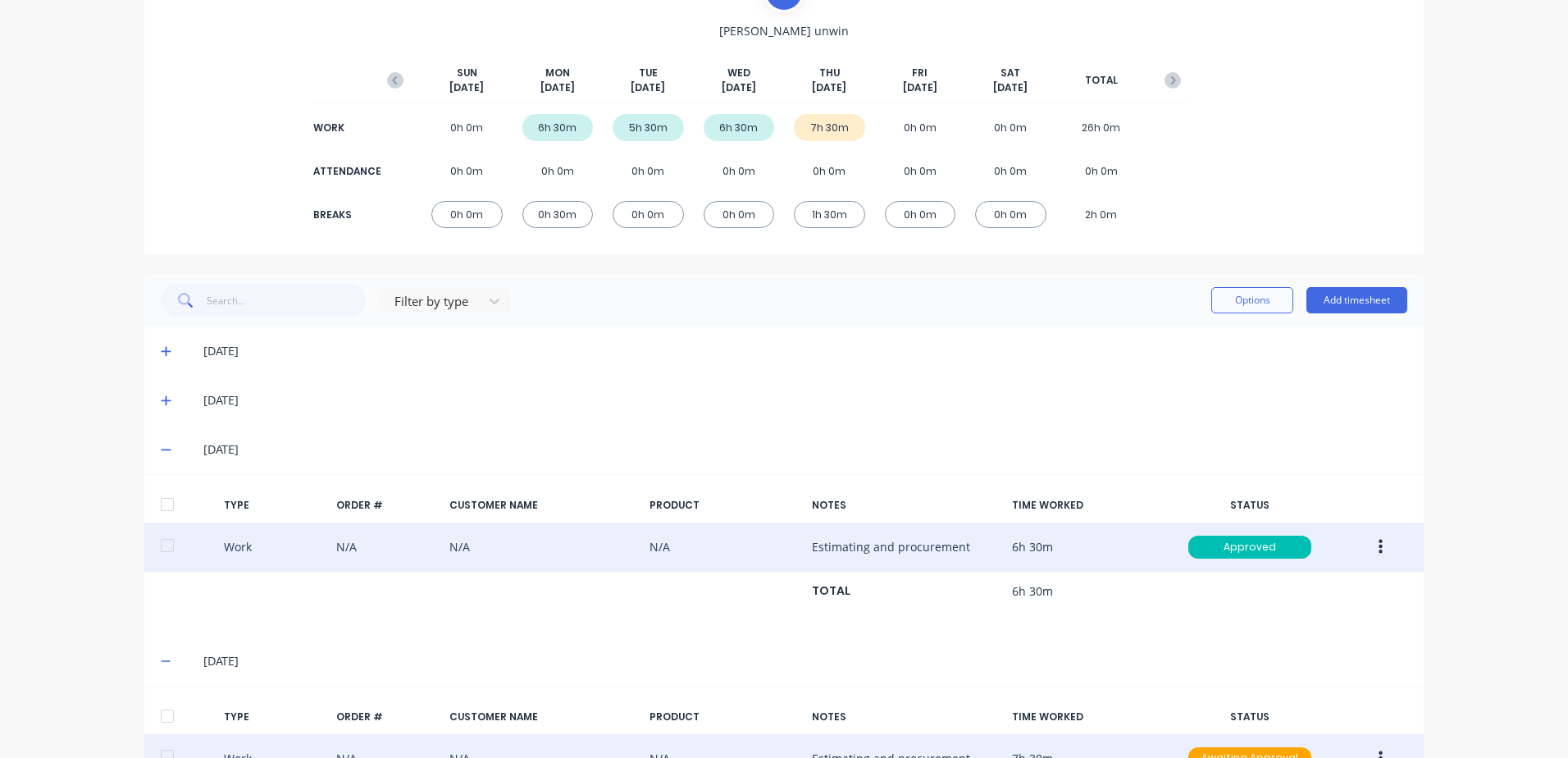
scroll to position [0, 0]
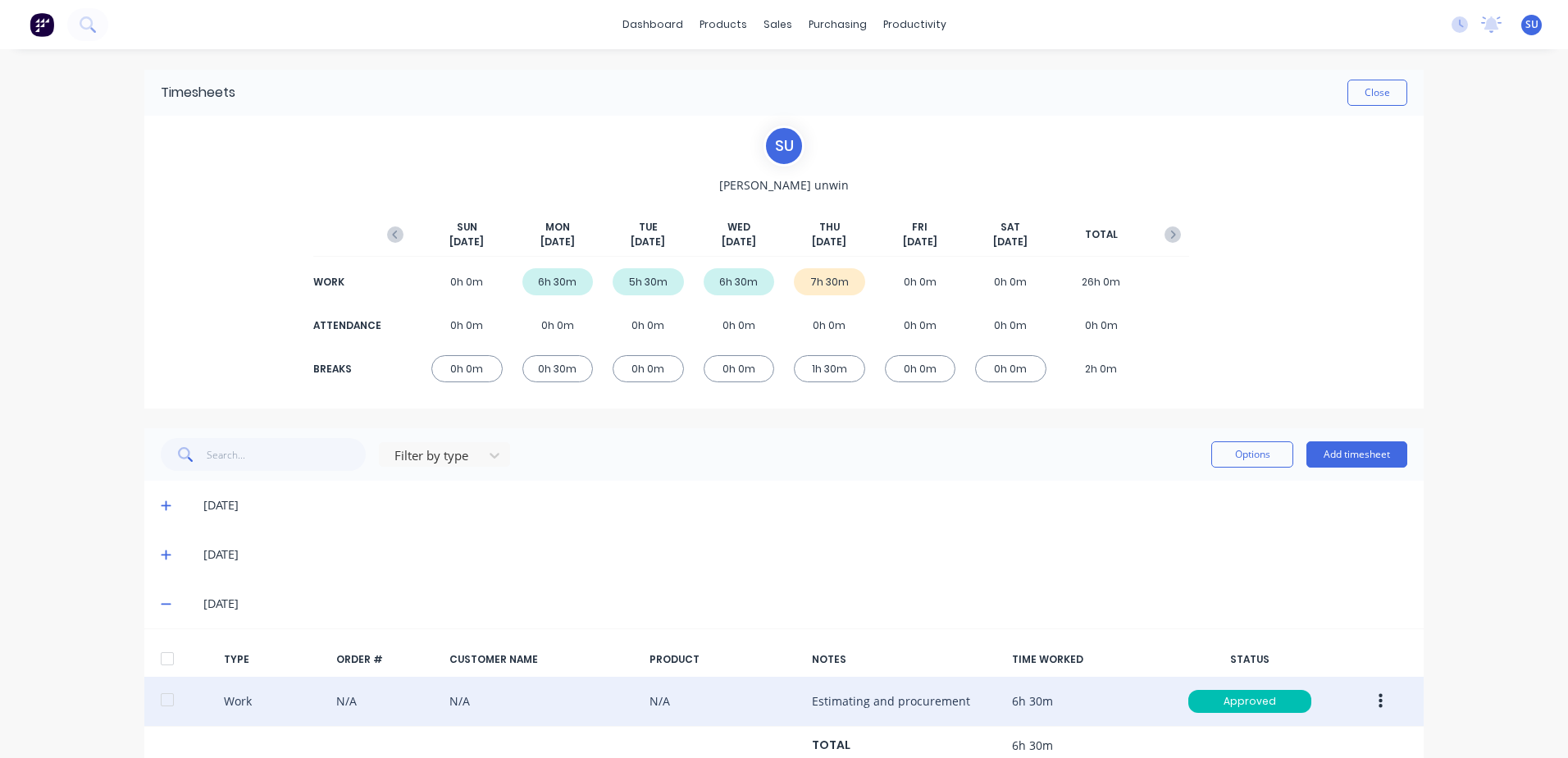
click at [833, 242] on span "[DATE]" at bounding box center [829, 241] width 34 height 14
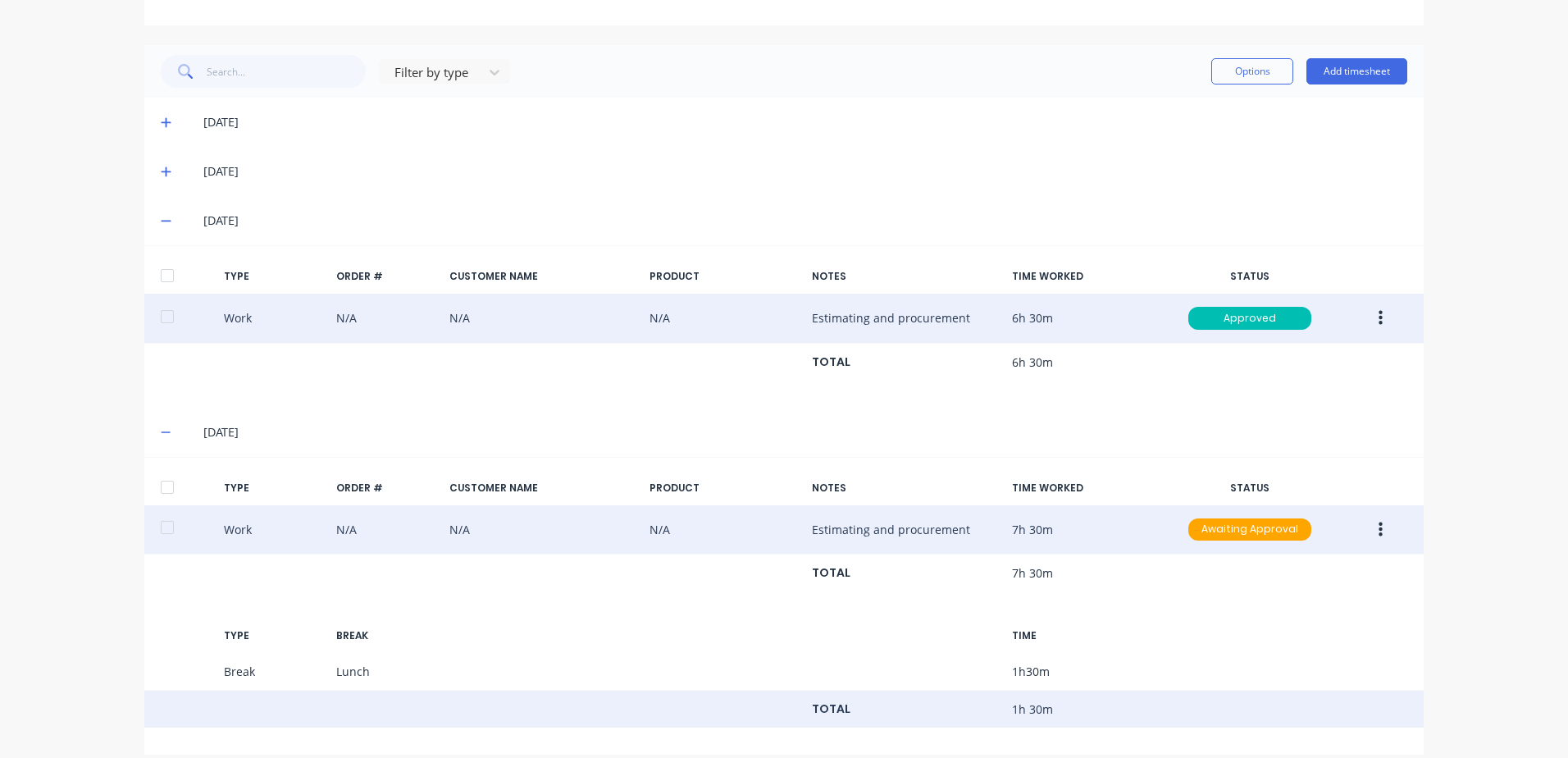
scroll to position [400, 0]
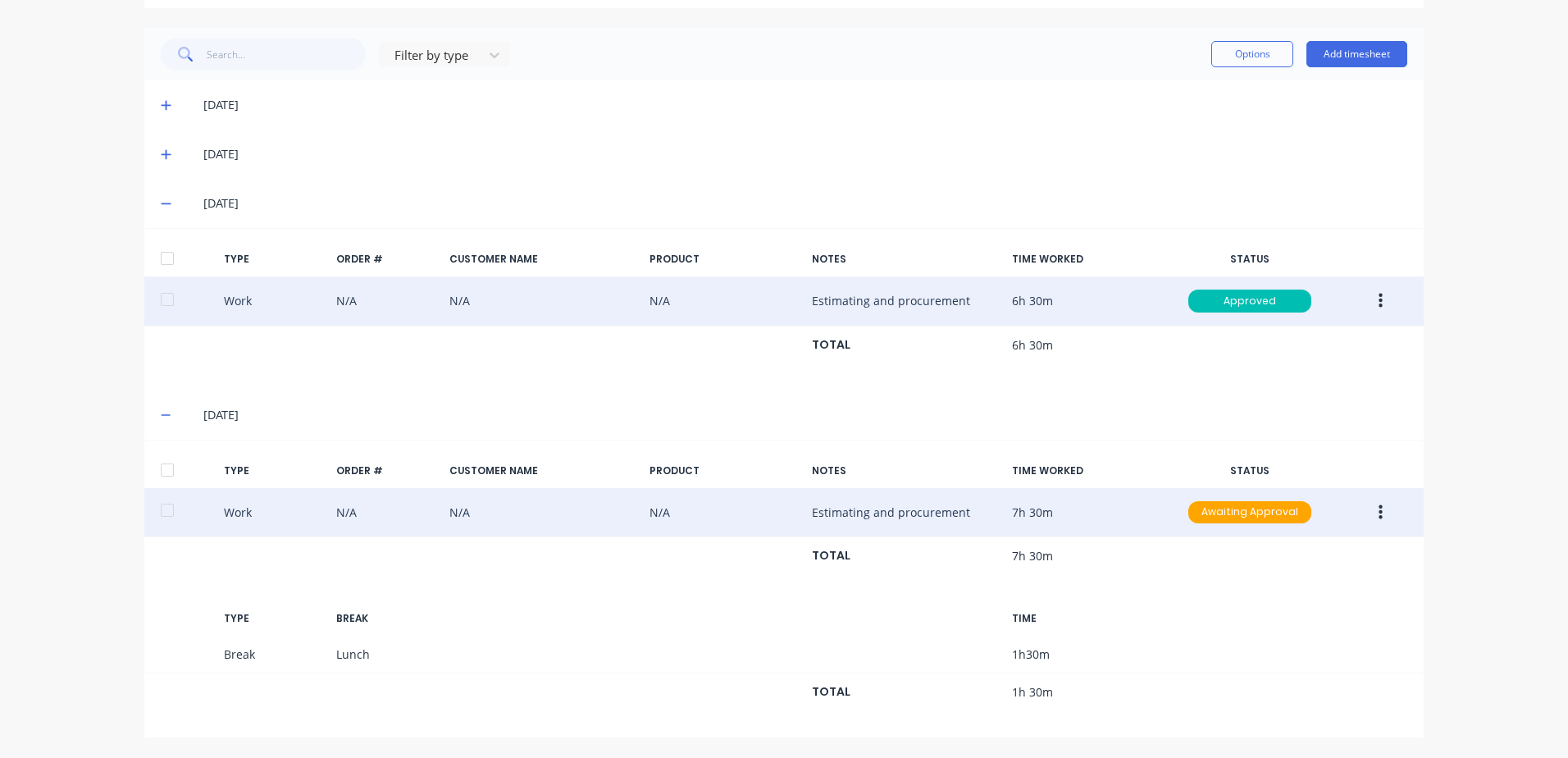
click at [1377, 506] on button "button" at bounding box center [1381, 512] width 38 height 30
click at [1281, 485] on div "Edit" at bounding box center [1322, 483] width 126 height 24
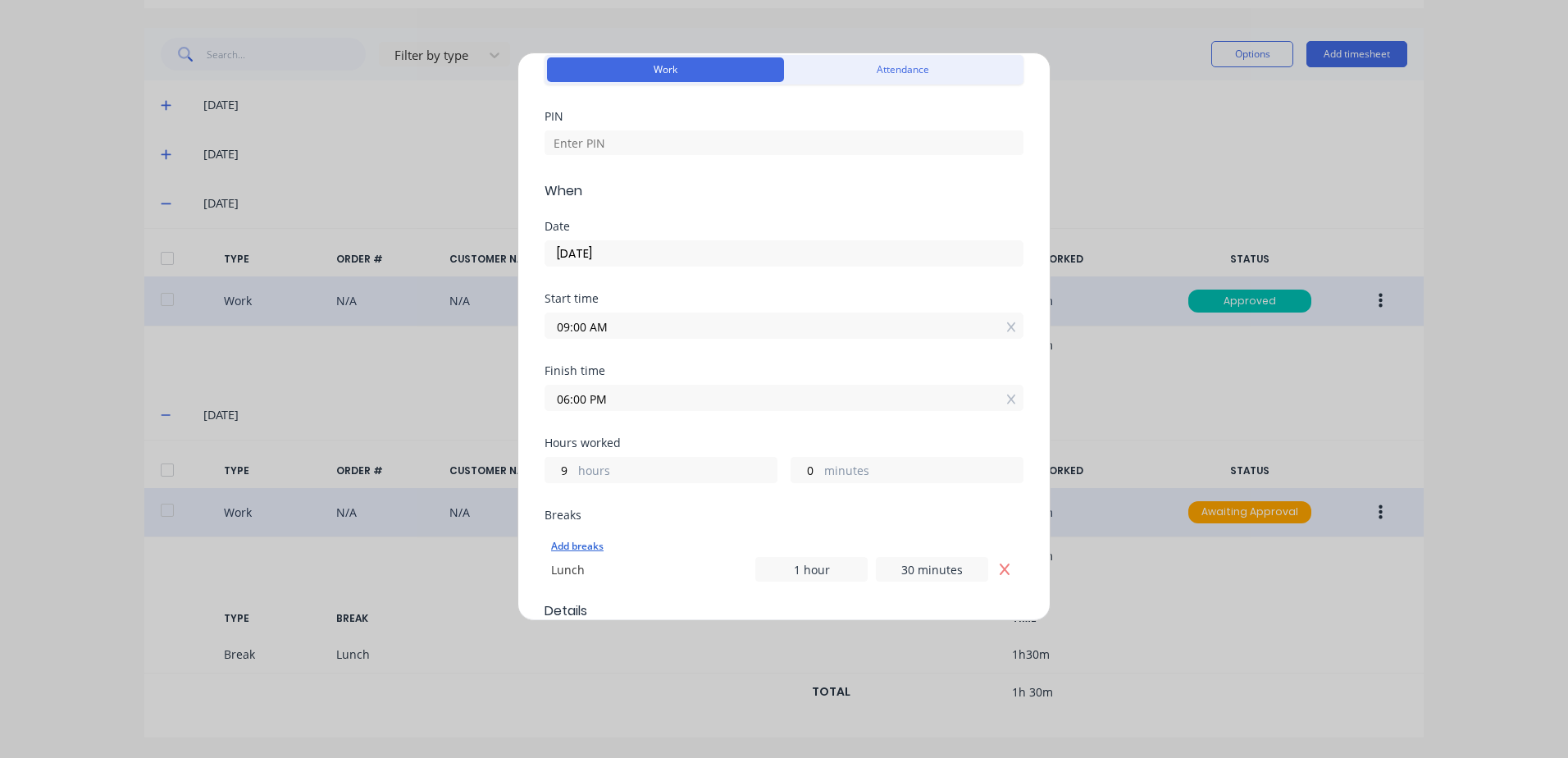
scroll to position [164, 0]
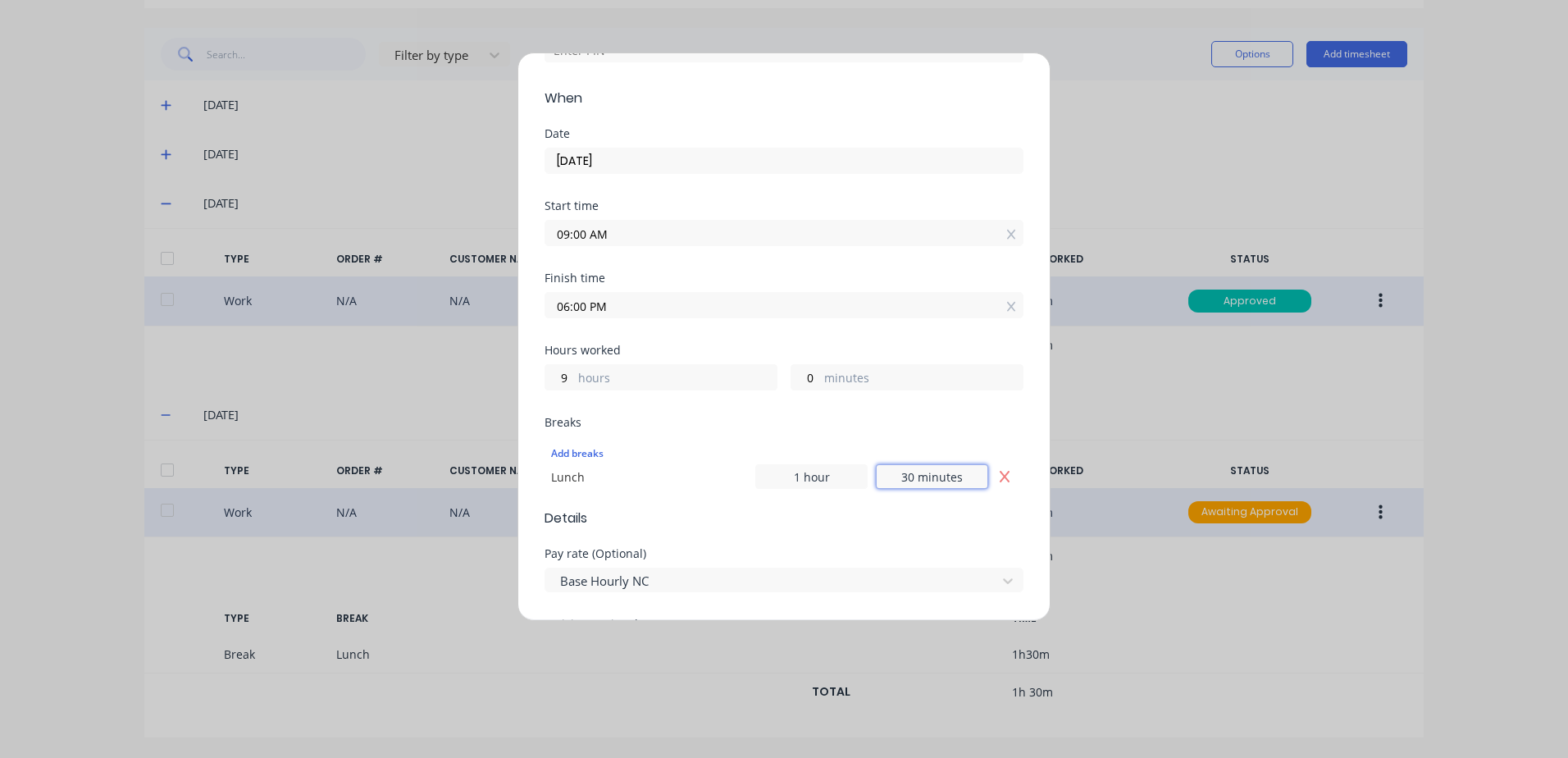
click at [951, 479] on input "30 minutes" at bounding box center [933, 477] width 113 height 25
type input "3 minutes"
type input "0 minutes"
click at [957, 520] on span "Details" at bounding box center [784, 518] width 479 height 20
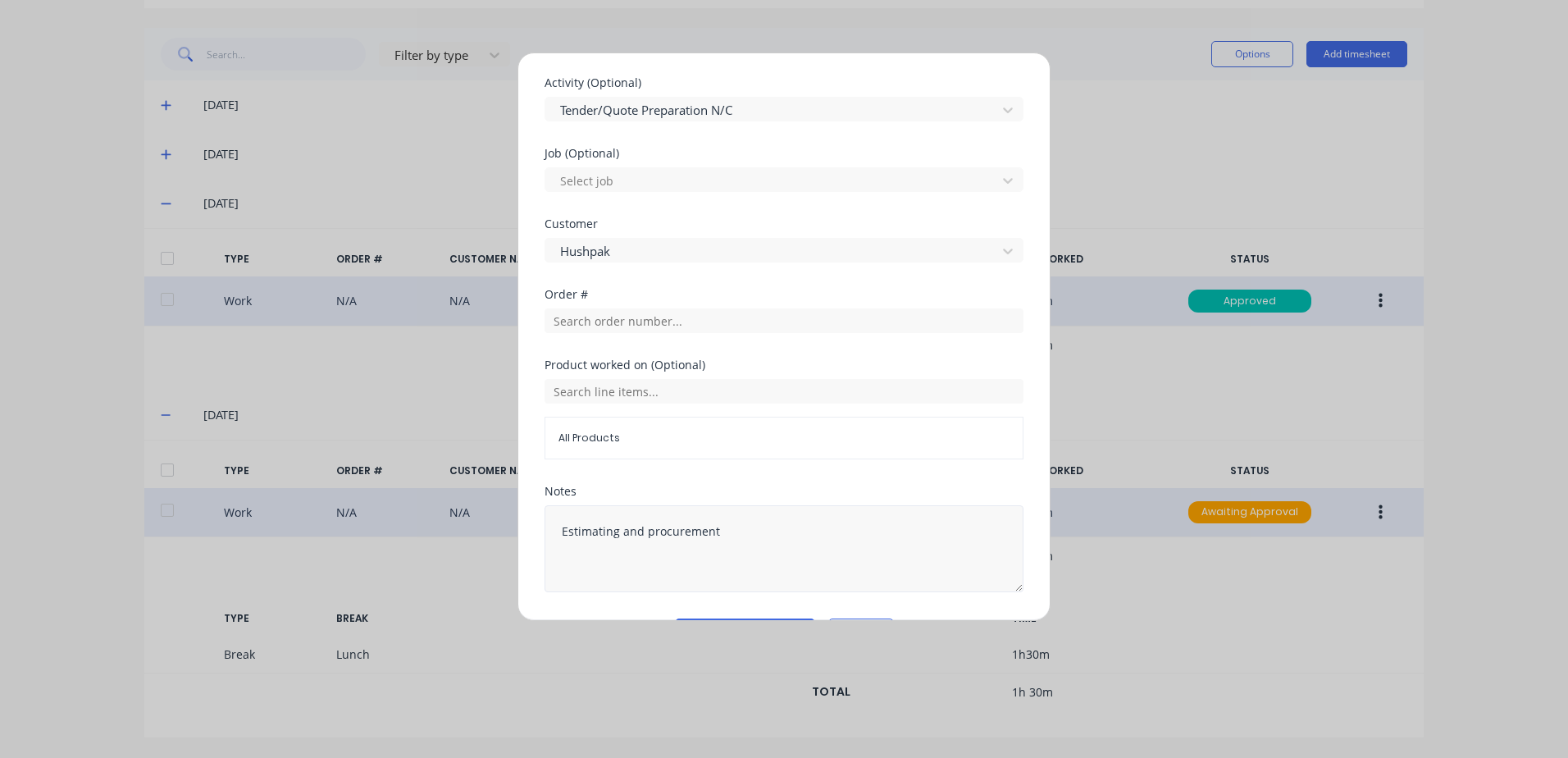
scroll to position [753, 0]
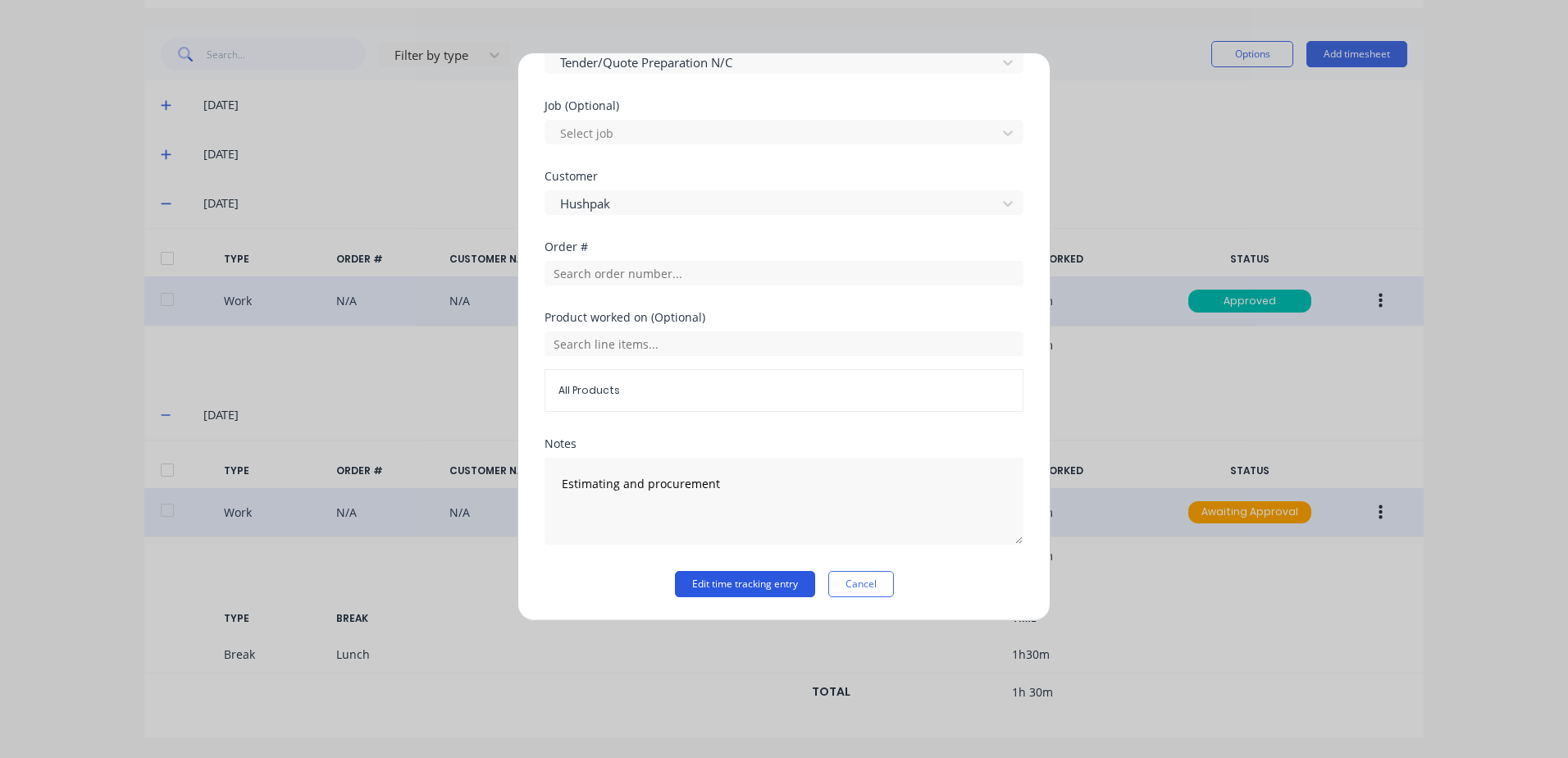
click at [742, 584] on button "Edit time tracking entry" at bounding box center [745, 584] width 140 height 27
click at [748, 588] on button "Edit time tracking entry" at bounding box center [745, 584] width 140 height 27
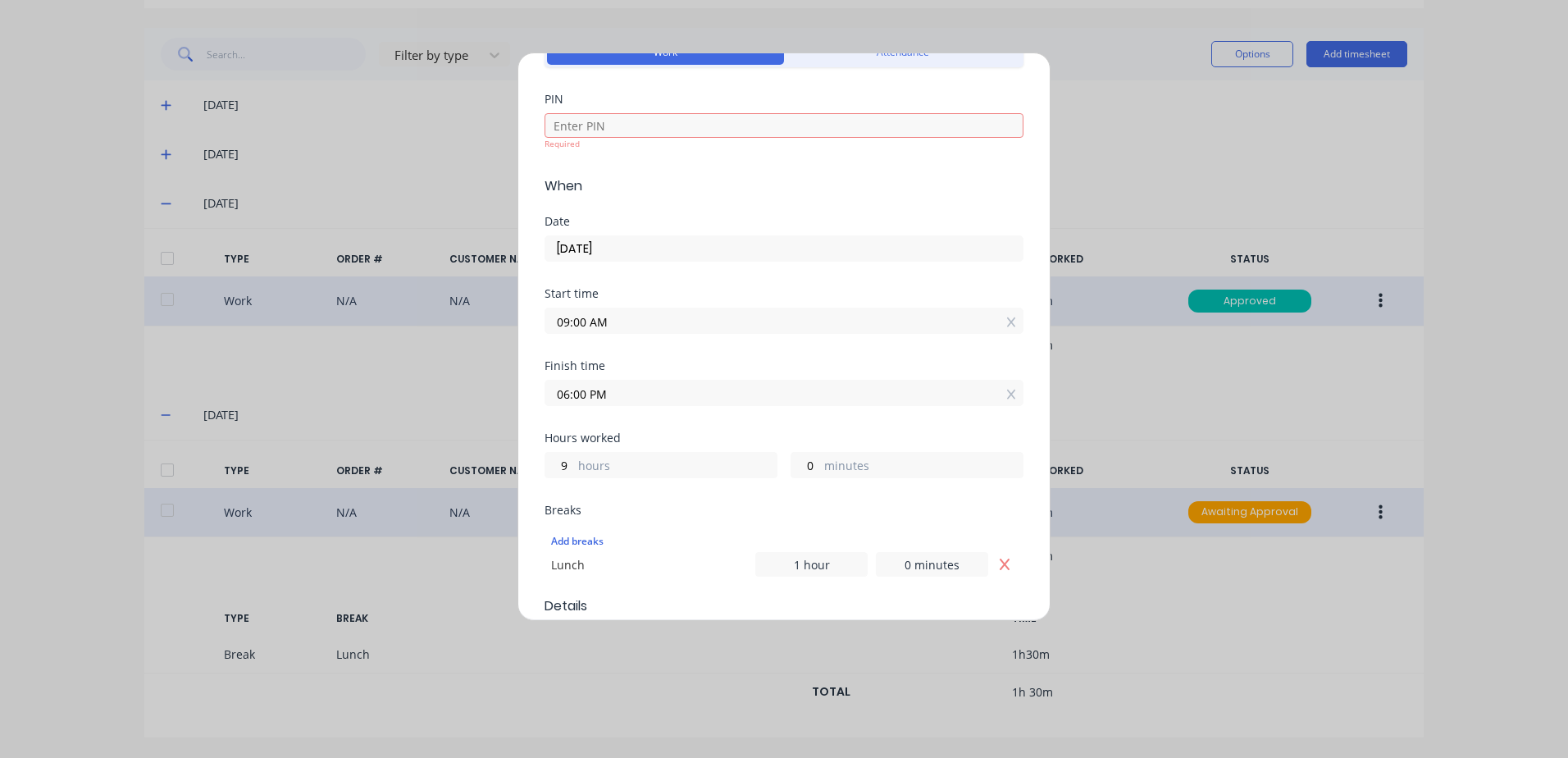
scroll to position [0, 0]
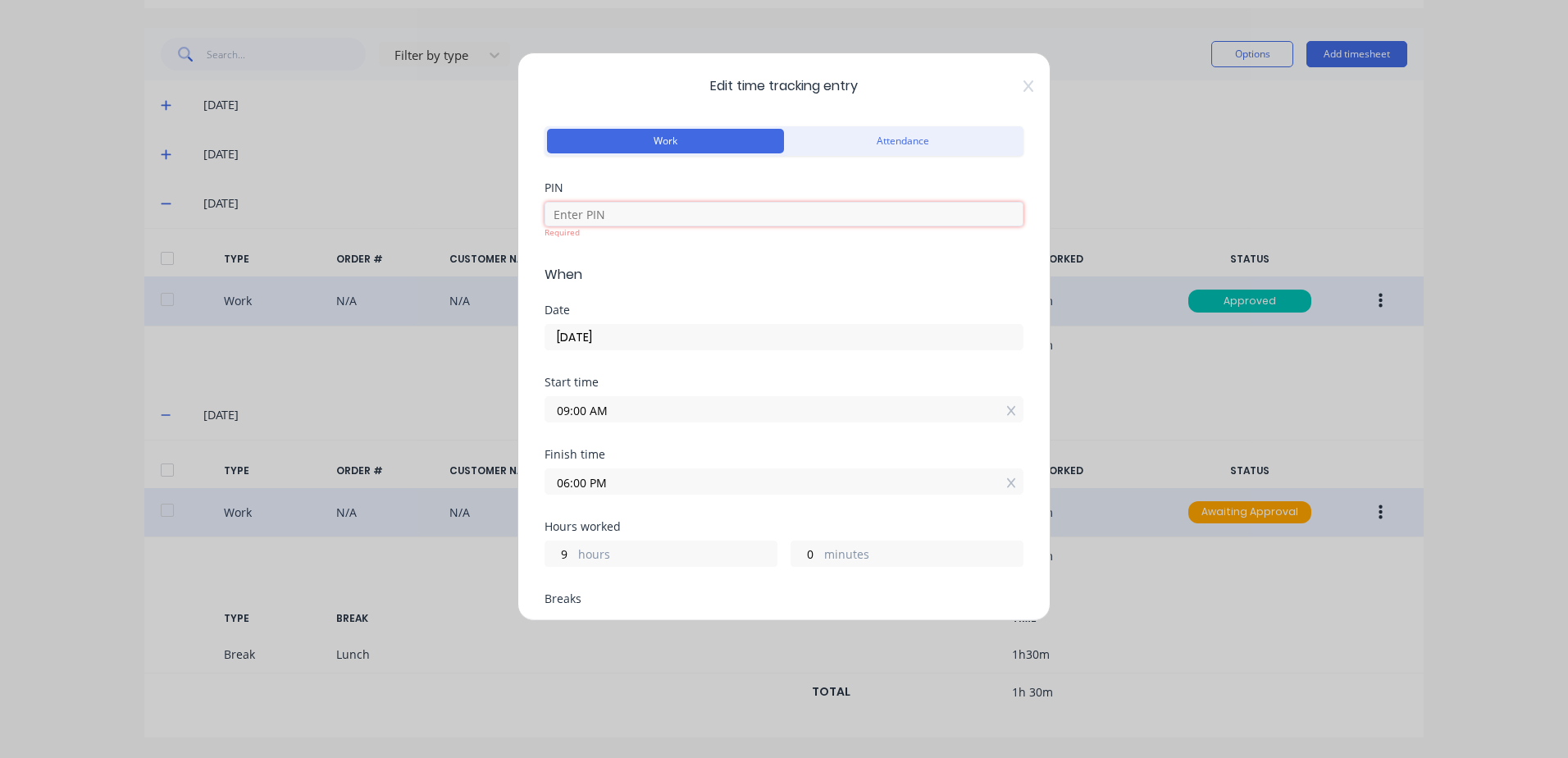
click at [608, 210] on input at bounding box center [784, 215] width 479 height 25
type input "2152"
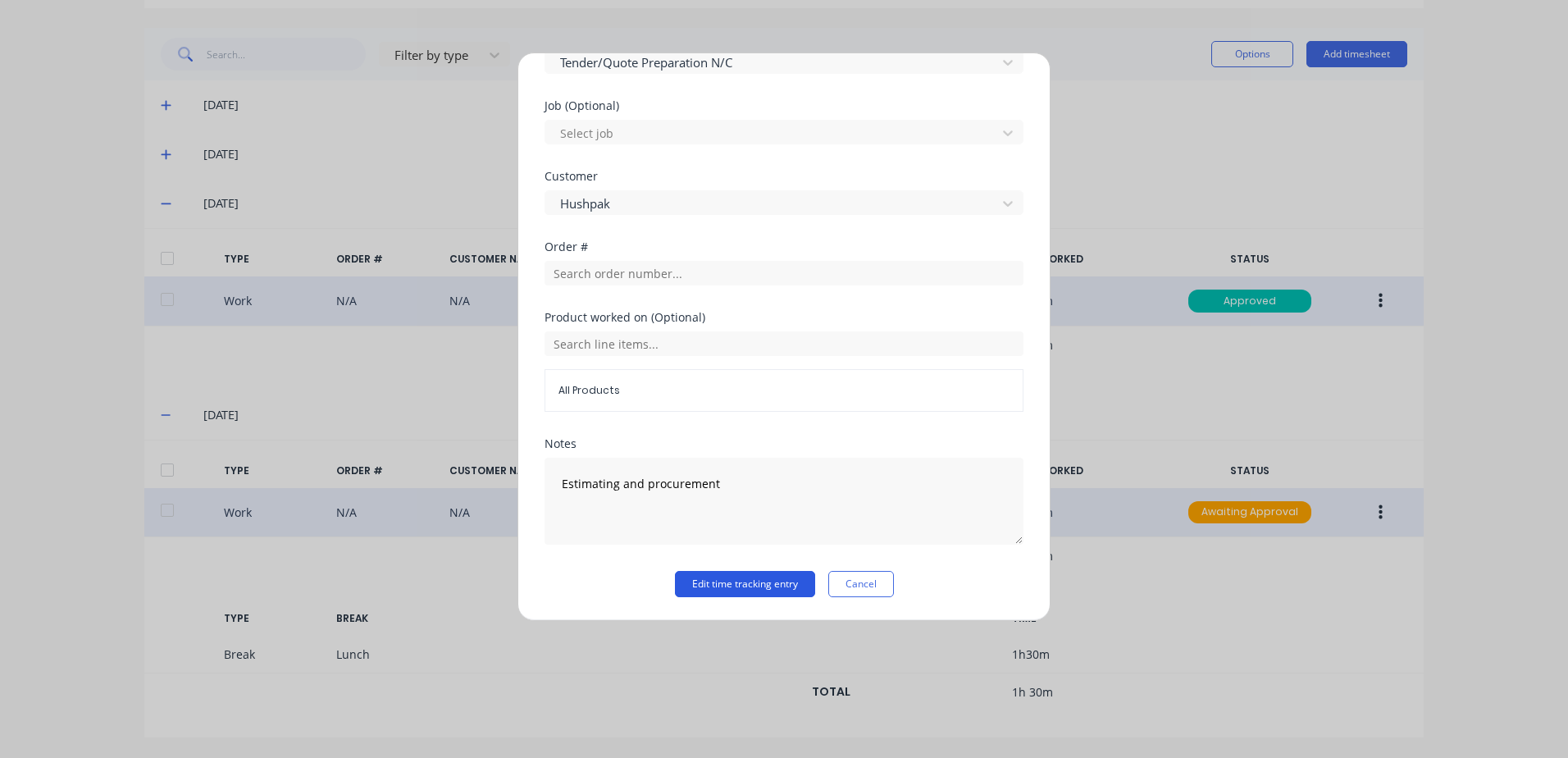
click at [716, 580] on button "Edit time tracking entry" at bounding box center [745, 584] width 140 height 27
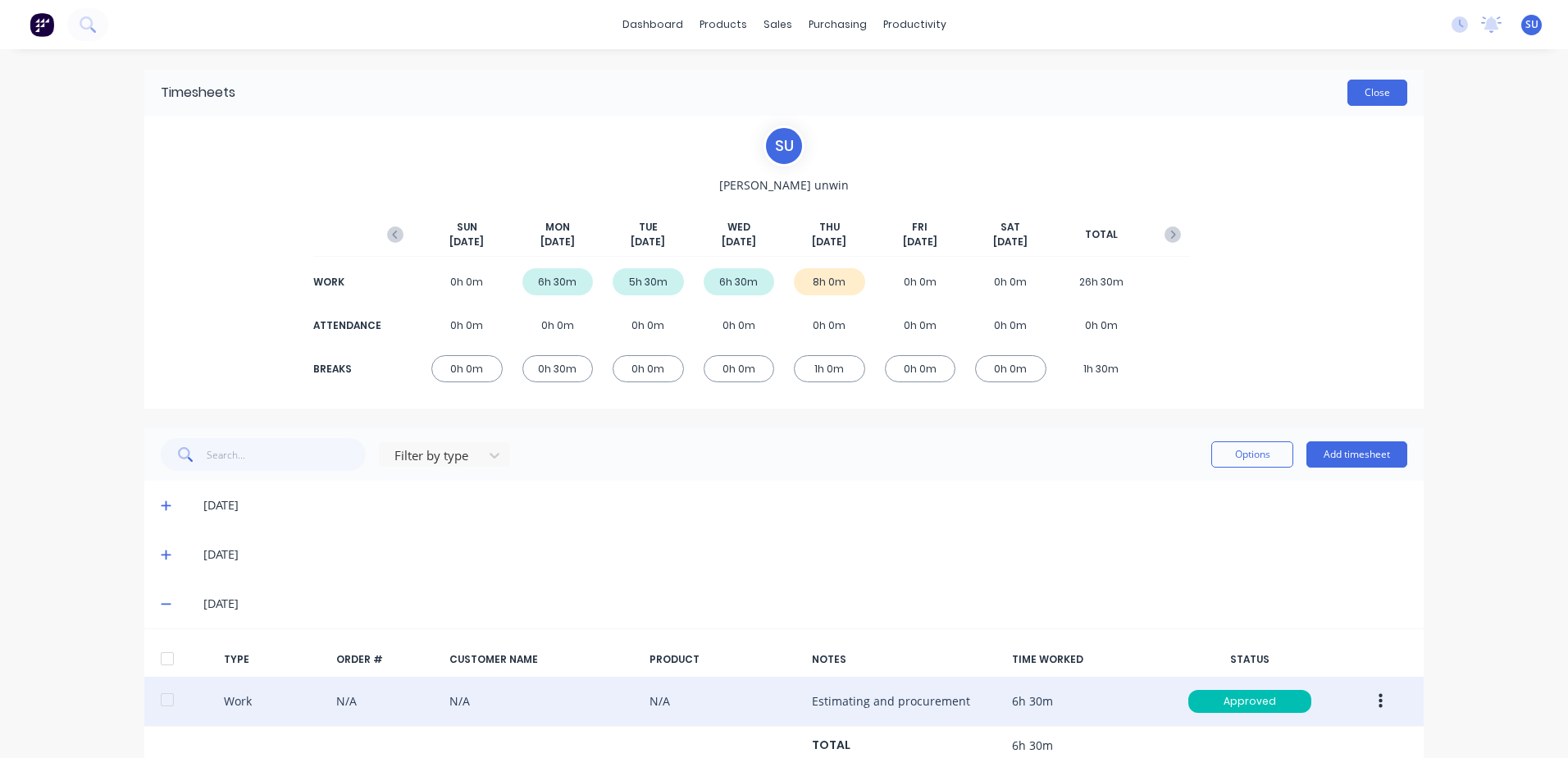
click at [1369, 91] on button "Close" at bounding box center [1377, 92] width 60 height 27
